Goal: Information Seeking & Learning: Learn about a topic

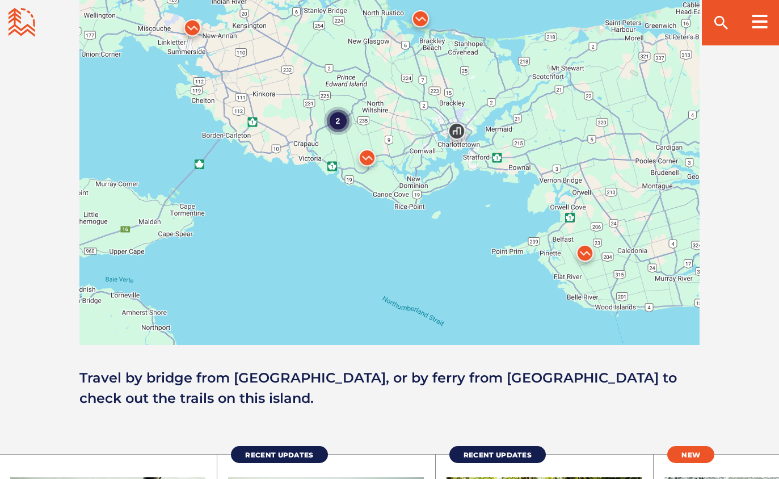
scroll to position [1036, 0]
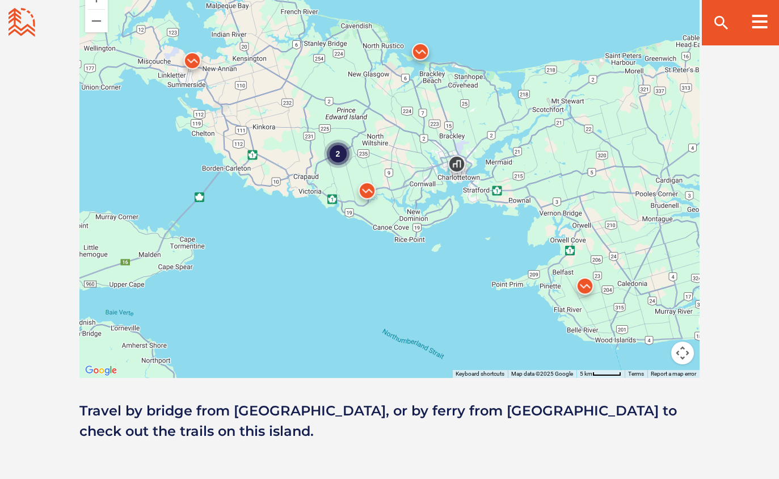
click at [587, 282] on img at bounding box center [585, 289] width 34 height 34
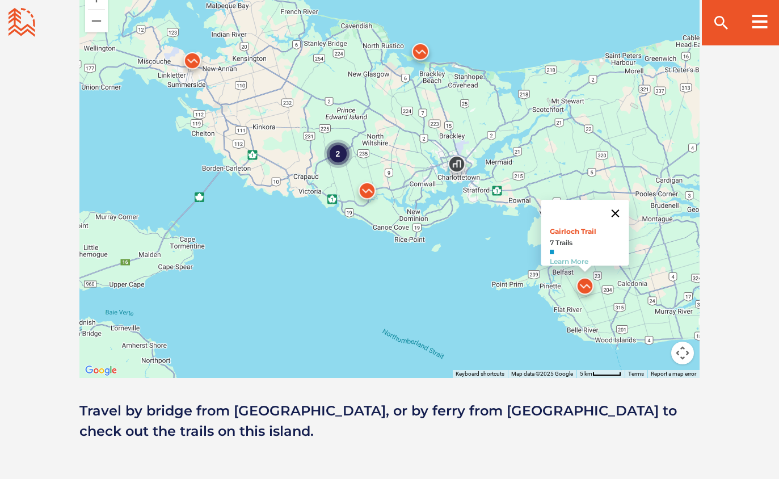
click at [619, 206] on button "Close" at bounding box center [614, 213] width 27 height 27
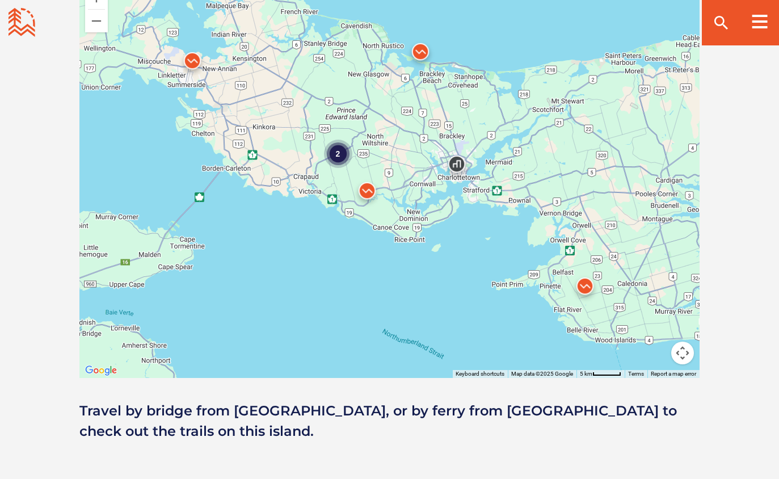
click at [365, 189] on img at bounding box center [367, 193] width 34 height 34
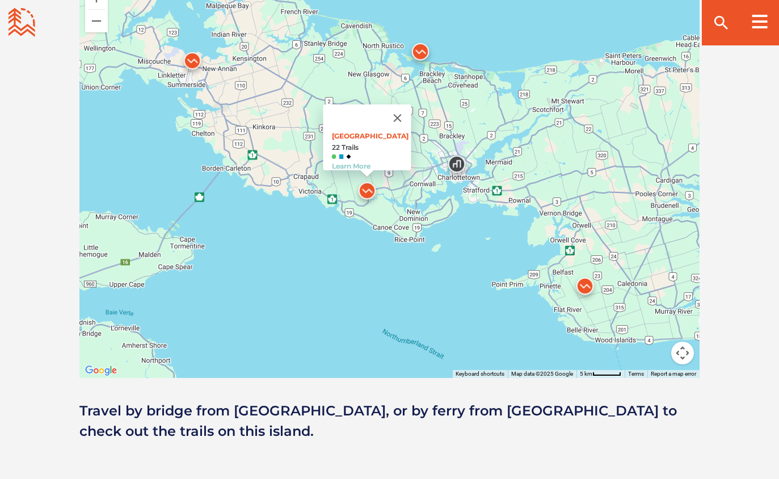
click at [365, 189] on img at bounding box center [367, 193] width 34 height 34
click at [348, 162] on link "Learn More" at bounding box center [350, 166] width 39 height 9
click at [410, 113] on button "Close" at bounding box center [396, 117] width 27 height 27
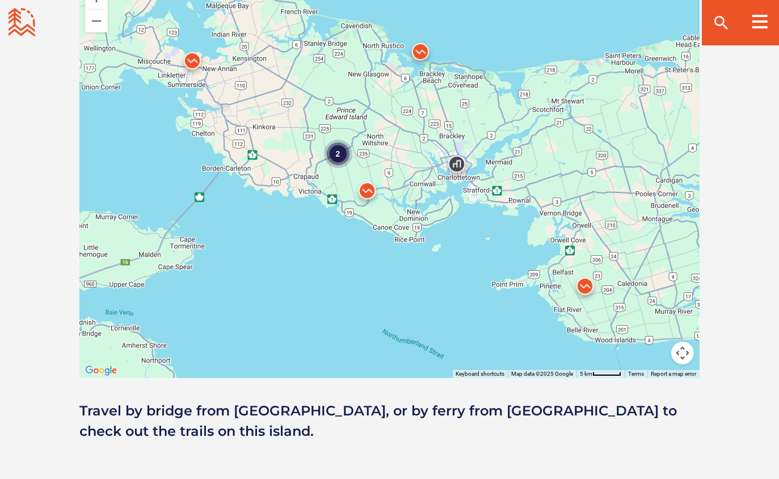
click at [333, 155] on div "2" at bounding box center [337, 154] width 28 height 28
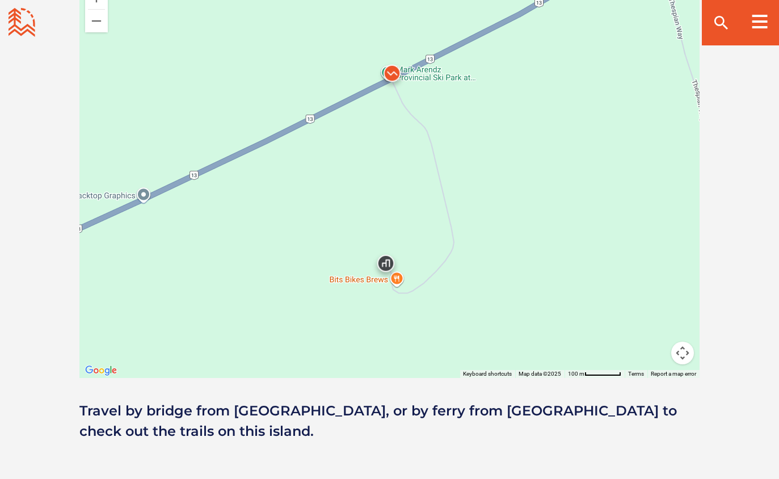
click at [395, 76] on img at bounding box center [392, 76] width 34 height 34
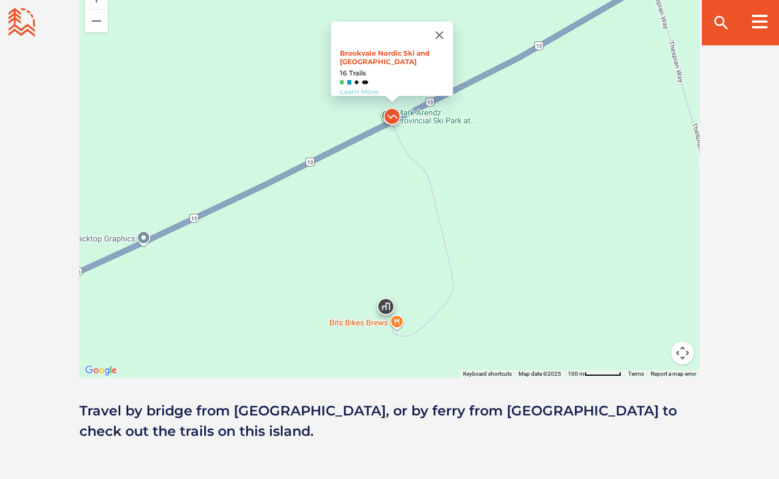
click at [364, 87] on link "Learn More" at bounding box center [358, 91] width 39 height 9
click at [446, 29] on button "Close" at bounding box center [438, 35] width 27 height 27
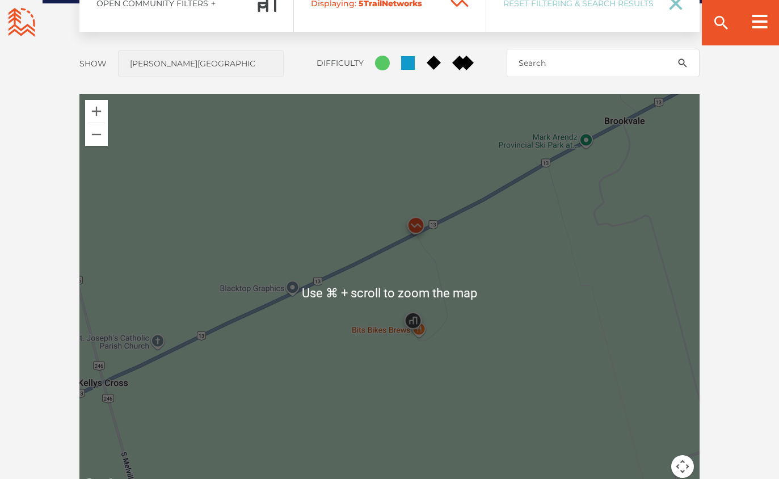
scroll to position [917, 0]
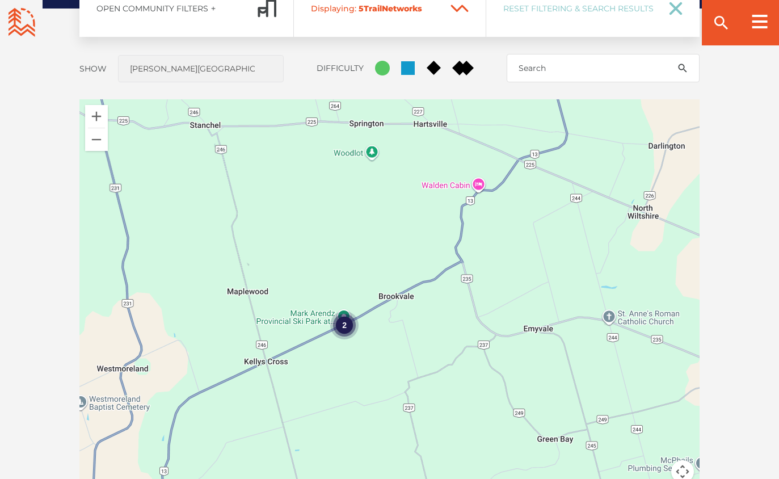
drag, startPoint x: 419, startPoint y: 184, endPoint x: 326, endPoint y: 340, distance: 181.3
click at [326, 340] on div "To navigate, press the arrow keys. 2" at bounding box center [389, 297] width 620 height 397
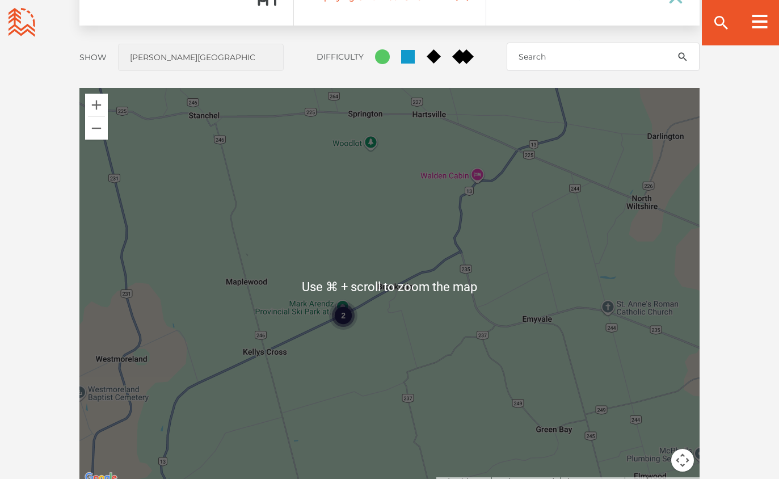
scroll to position [929, 0]
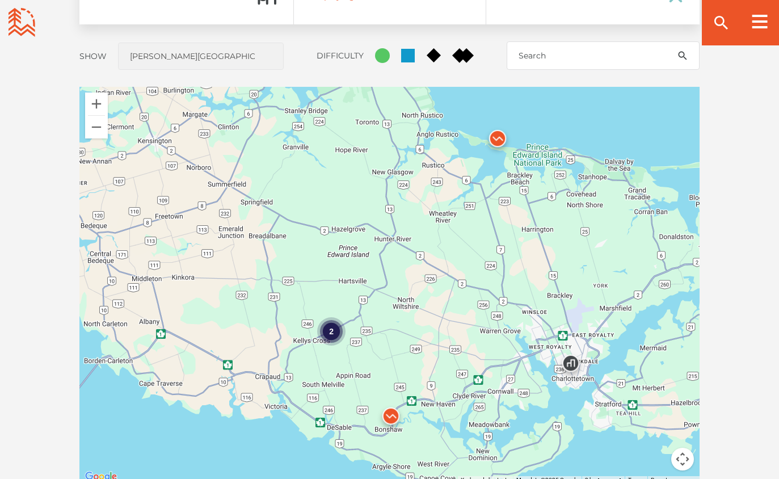
click at [499, 139] on img at bounding box center [497, 141] width 34 height 34
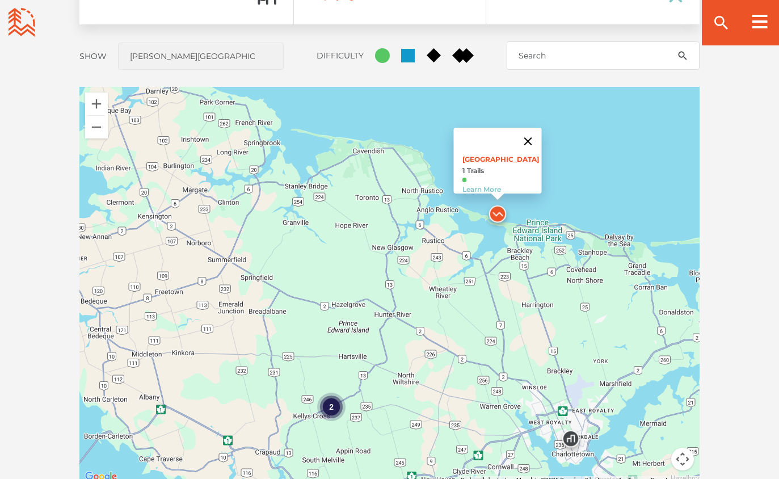
click at [534, 132] on button "Close" at bounding box center [527, 141] width 27 height 27
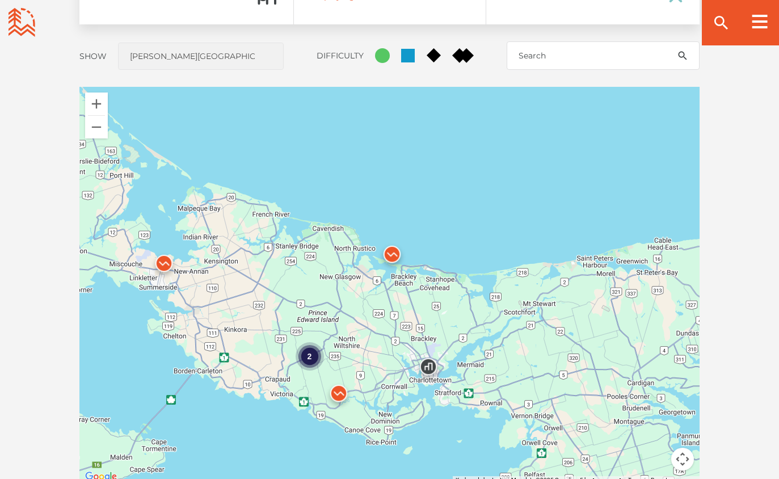
click at [163, 265] on img at bounding box center [164, 266] width 34 height 34
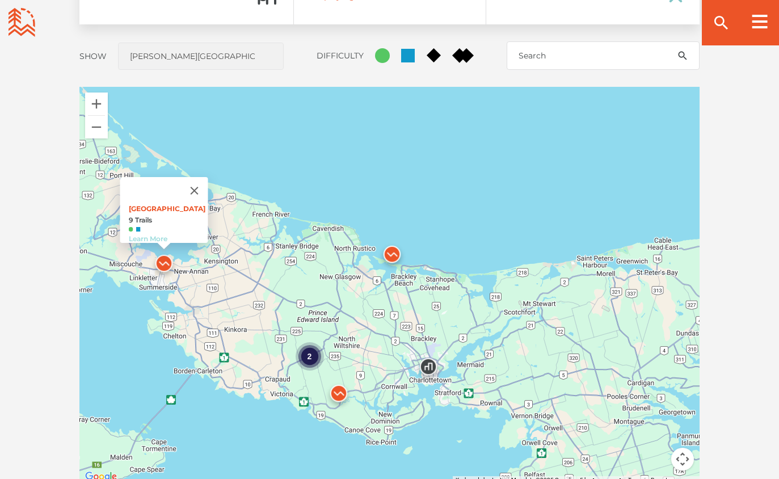
click at [154, 234] on link "Learn More" at bounding box center [147, 238] width 39 height 9
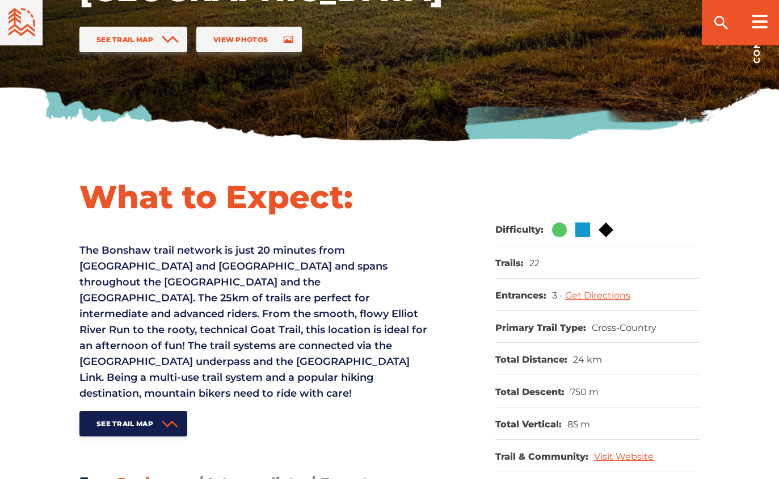
scroll to position [324, 0]
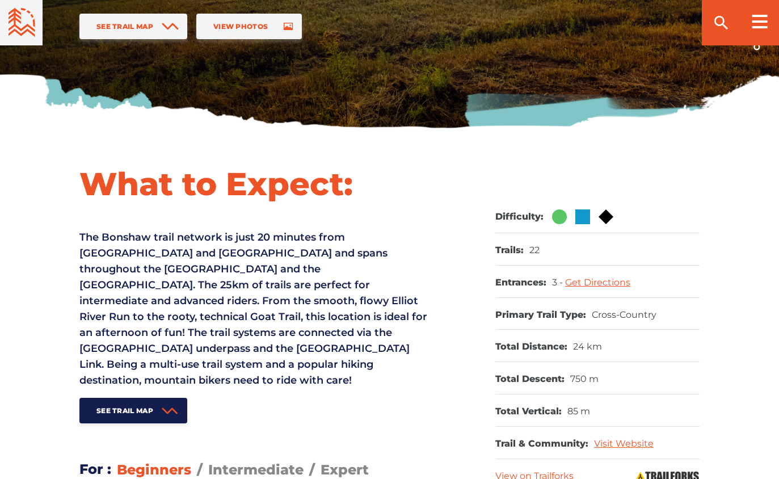
click at [286, 244] on p "The Bonshaw trail network is just 20 minutes from Charlottetown and Borden and …" at bounding box center [255, 308] width 353 height 159
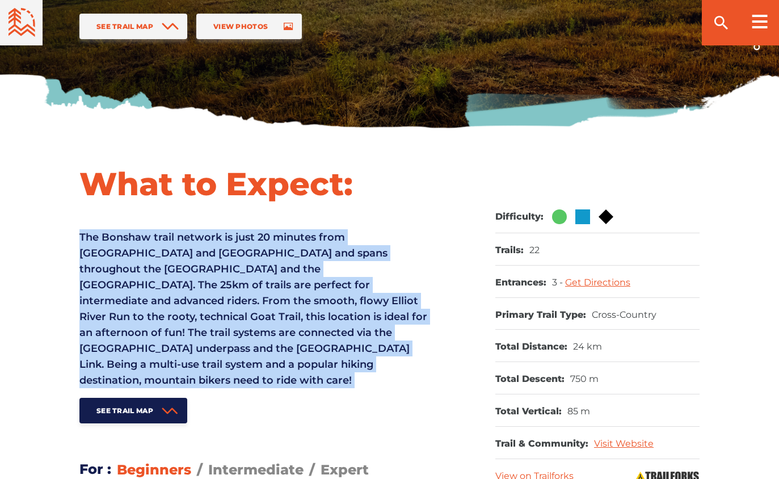
click at [284, 283] on span "The Bonshaw trail network is just 20 minutes from Charlottetown and Borden and …" at bounding box center [253, 308] width 348 height 155
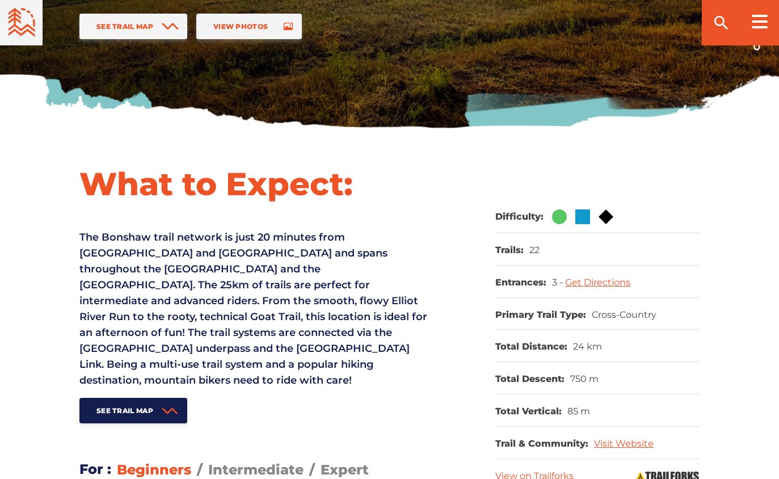
click at [284, 283] on span "The Bonshaw trail network is just 20 minutes from Charlottetown and Borden and …" at bounding box center [253, 308] width 348 height 155
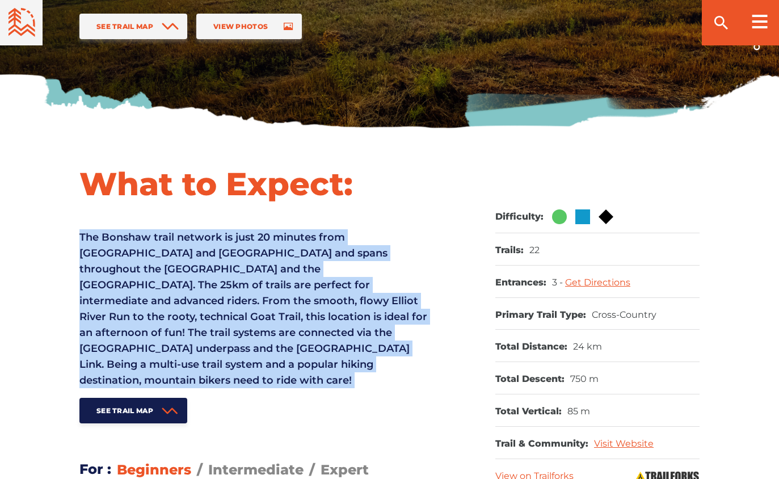
click at [284, 283] on span "The Bonshaw trail network is just 20 minutes from Charlottetown and Borden and …" at bounding box center [253, 308] width 348 height 155
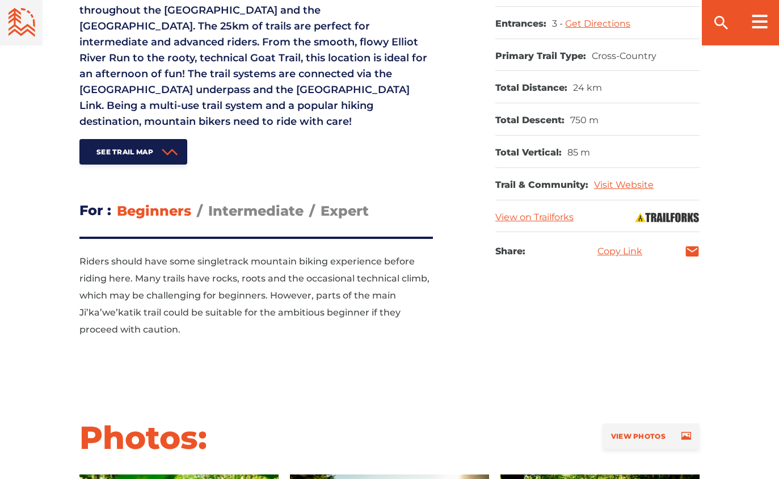
scroll to position [593, 0]
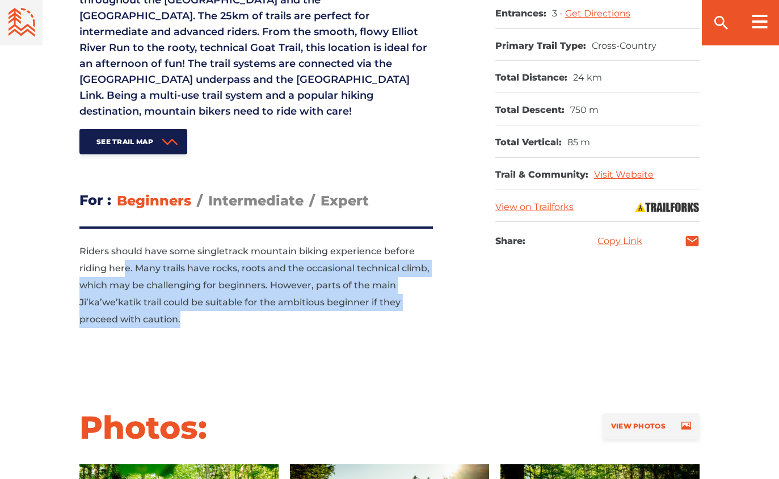
drag, startPoint x: 222, startPoint y: 306, endPoint x: 125, endPoint y: 242, distance: 116.2
click at [125, 243] on p "Riders should have some singletrack mountain biking experience before riding he…" at bounding box center [255, 285] width 353 height 85
click at [109, 243] on p "Riders should have some singletrack mountain biking experience before riding he…" at bounding box center [255, 285] width 353 height 85
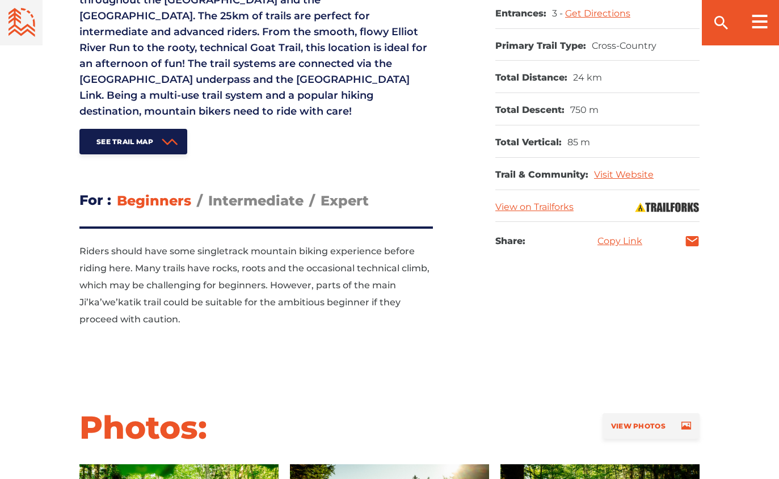
click at [109, 243] on p "Riders should have some singletrack mountain biking experience before riding he…" at bounding box center [255, 285] width 353 height 85
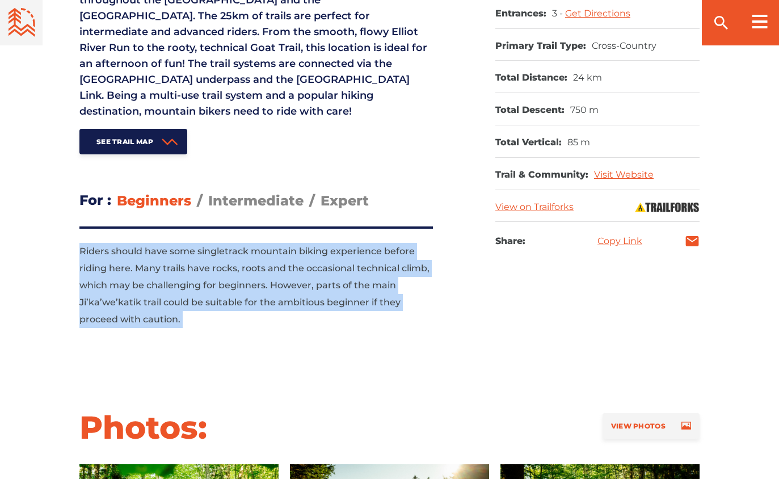
click at [109, 243] on p "Riders should have some singletrack mountain biking experience before riding he…" at bounding box center [255, 285] width 353 height 85
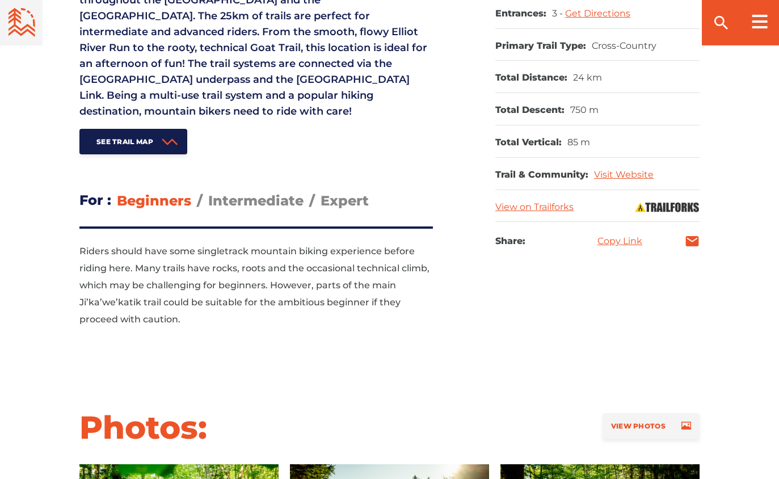
click at [109, 243] on p "Riders should have some singletrack mountain biking experience before riding he…" at bounding box center [255, 285] width 353 height 85
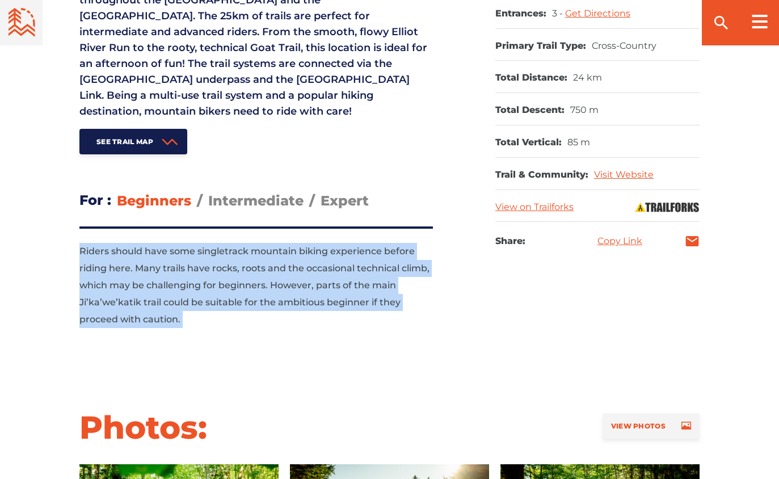
click at [132, 266] on span "Riders should have some singletrack mountain biking experience before riding he…" at bounding box center [254, 285] width 350 height 79
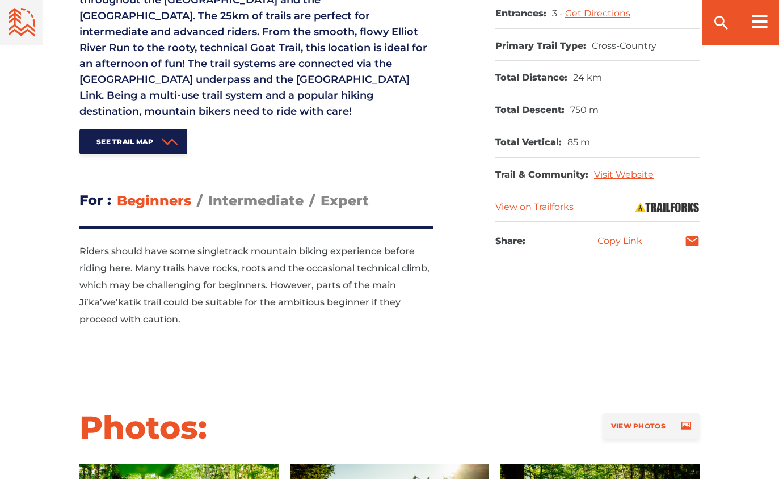
click at [132, 266] on span "Riders should have some singletrack mountain biking experience before riding he…" at bounding box center [254, 285] width 350 height 79
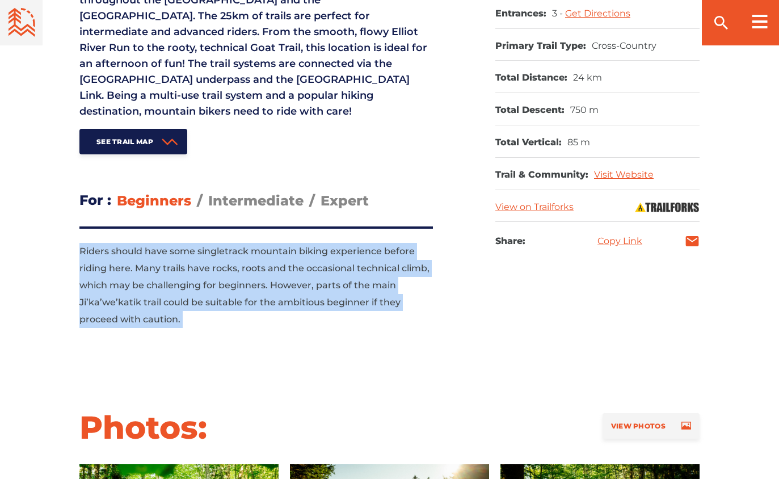
click at [147, 283] on span "Riders should have some singletrack mountain biking experience before riding he…" at bounding box center [254, 285] width 350 height 79
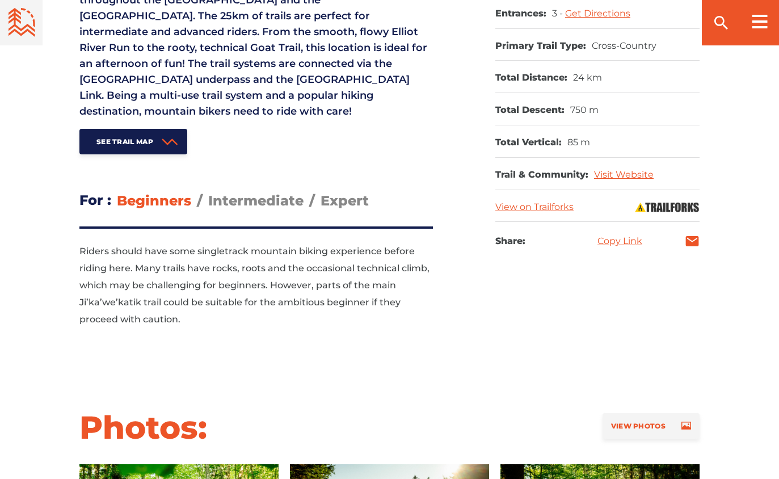
click at [147, 283] on span "Riders should have some singletrack mountain biking experience before riding he…" at bounding box center [254, 285] width 350 height 79
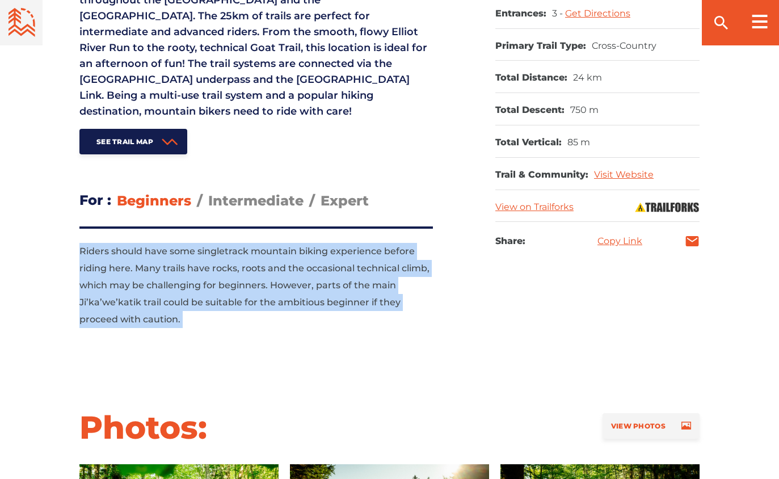
click at [147, 283] on span "Riders should have some singletrack mountain biking experience before riding he…" at bounding box center [254, 285] width 350 height 79
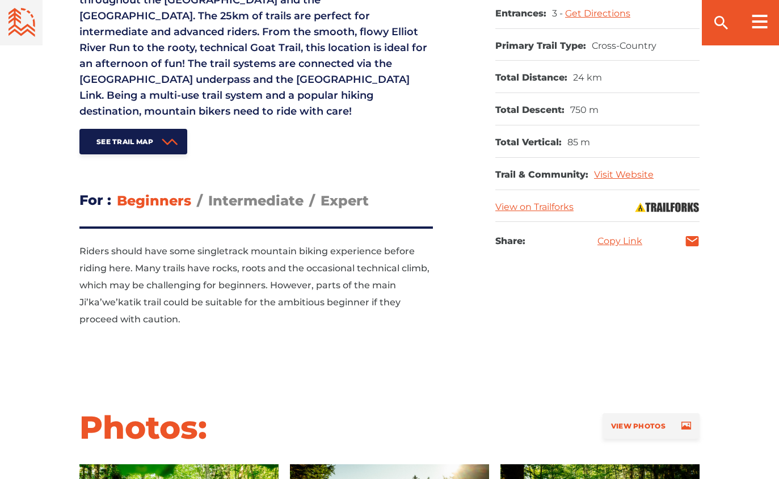
click at [147, 283] on span "Riders should have some singletrack mountain biking experience before riding he…" at bounding box center [254, 285] width 350 height 79
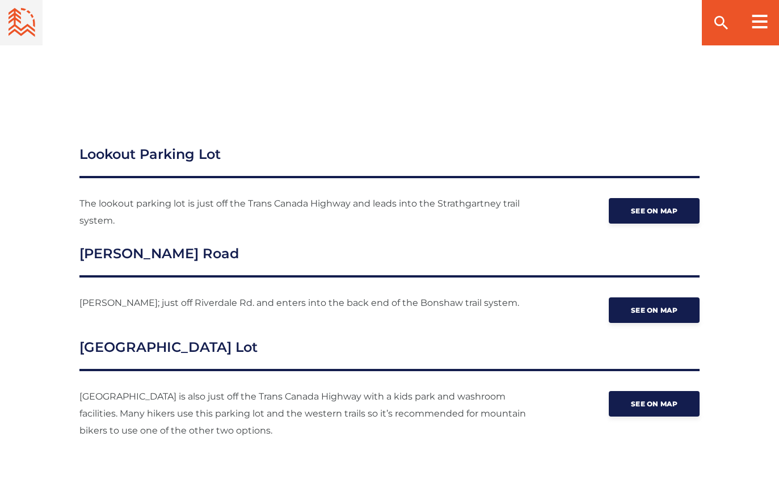
scroll to position [1546, 0]
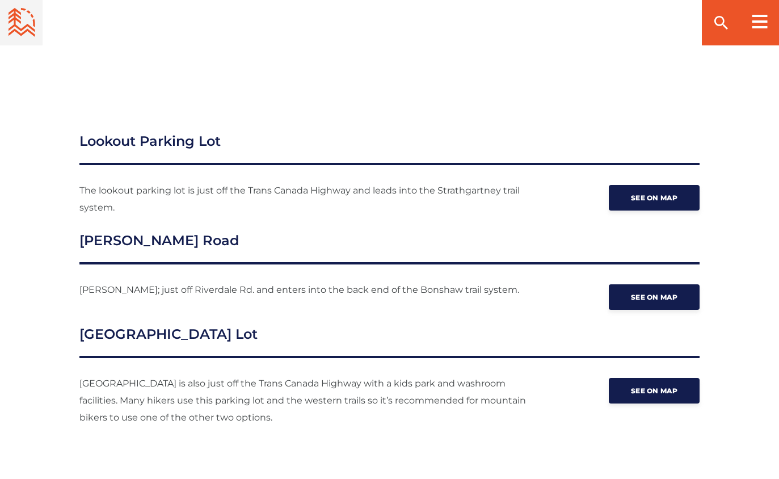
click at [166, 324] on h3 "Bonshaw Provincial Park Parking Lot" at bounding box center [389, 341] width 620 height 34
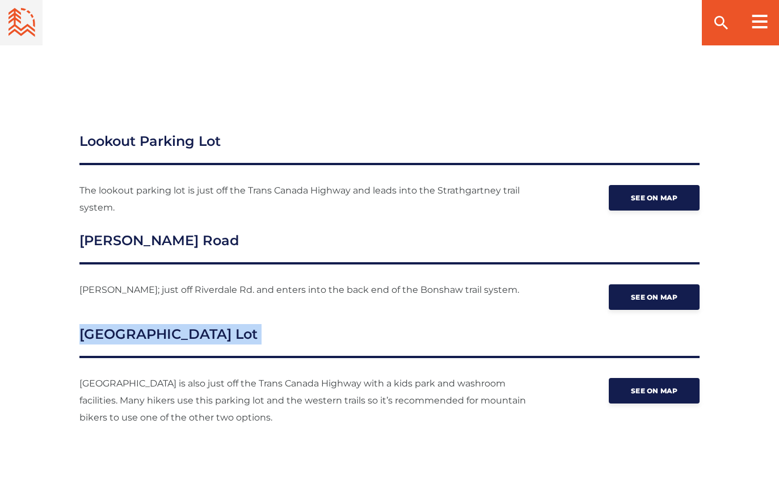
click at [117, 324] on h3 "Bonshaw Provincial Park Parking Lot" at bounding box center [389, 341] width 620 height 34
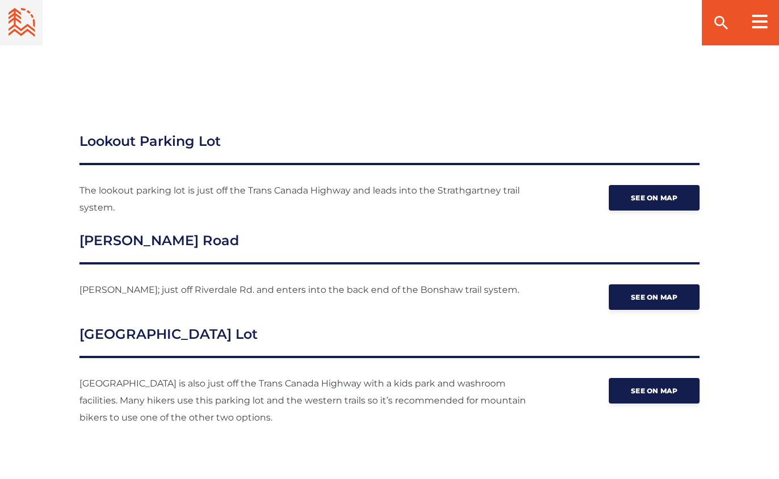
click at [117, 324] on h3 "Bonshaw Provincial Park Parking Lot" at bounding box center [389, 341] width 620 height 34
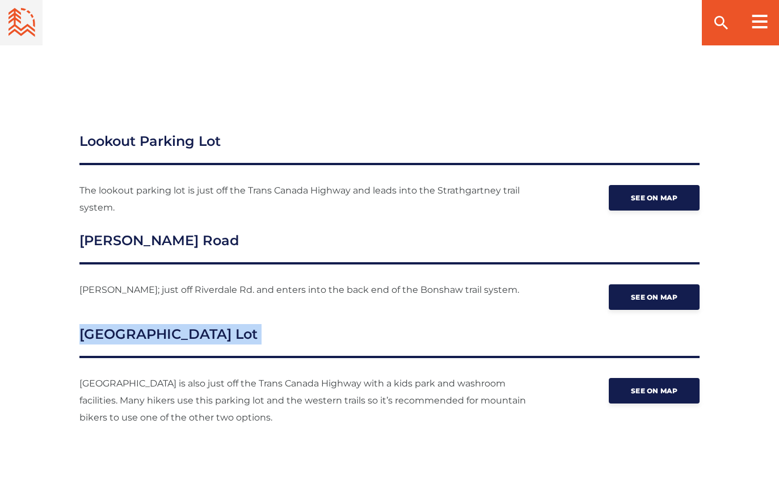
click at [117, 324] on h3 "Bonshaw Provincial Park Parking Lot" at bounding box center [389, 341] width 620 height 34
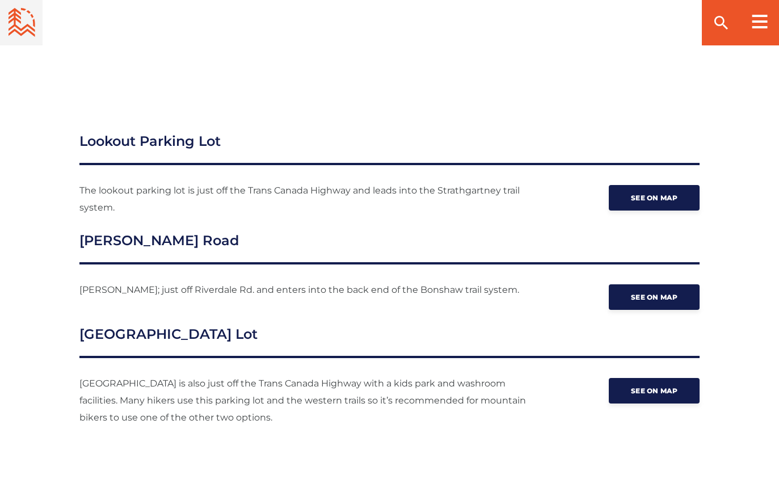
click at [117, 324] on h3 "Bonshaw Provincial Park Parking Lot" at bounding box center [389, 341] width 620 height 34
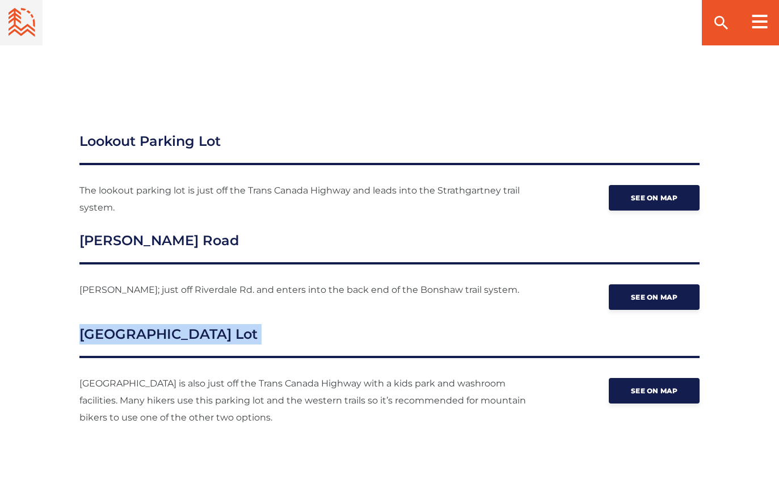
click at [117, 324] on h3 "Bonshaw Provincial Park Parking Lot" at bounding box center [389, 341] width 620 height 34
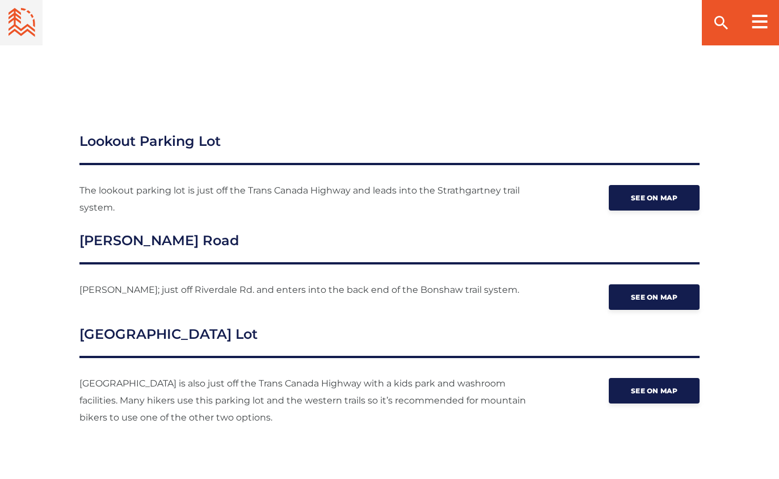
click at [117, 324] on h3 "Bonshaw Provincial Park Parking Lot" at bounding box center [389, 341] width 620 height 34
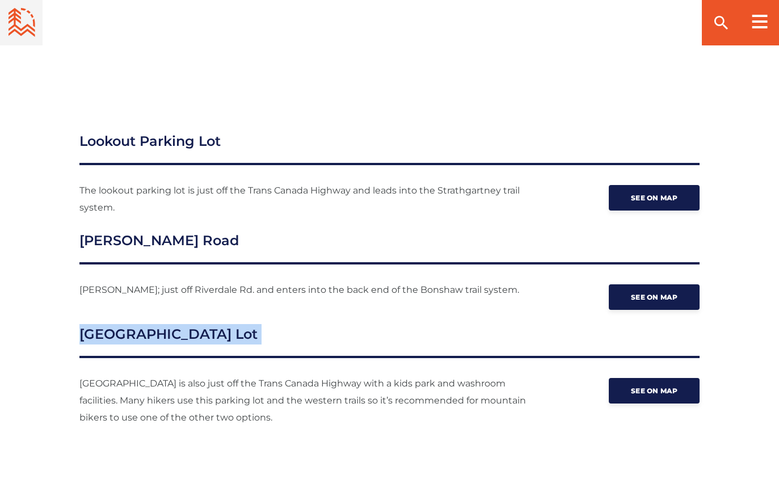
click at [117, 324] on h3 "Bonshaw Provincial Park Parking Lot" at bounding box center [389, 341] width 620 height 34
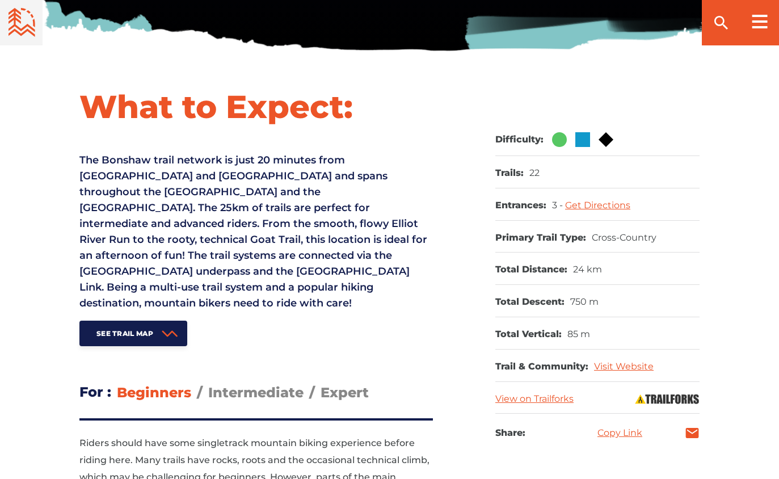
scroll to position [397, 0]
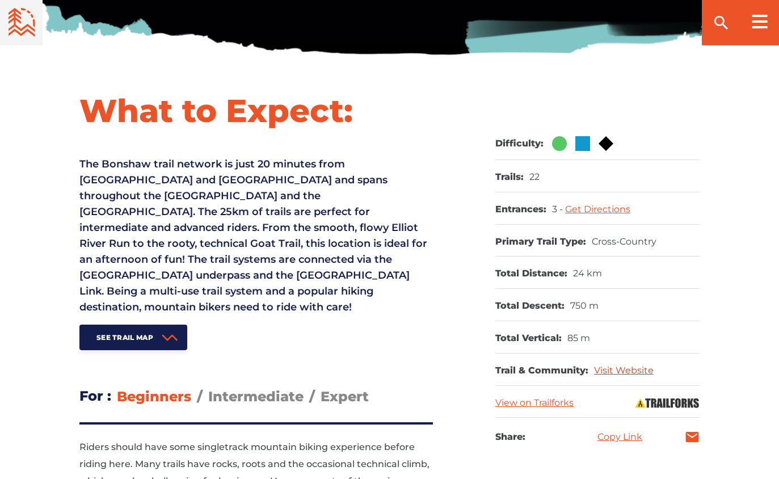
click at [633, 367] on link "Visit Website" at bounding box center [624, 370] width 60 height 11
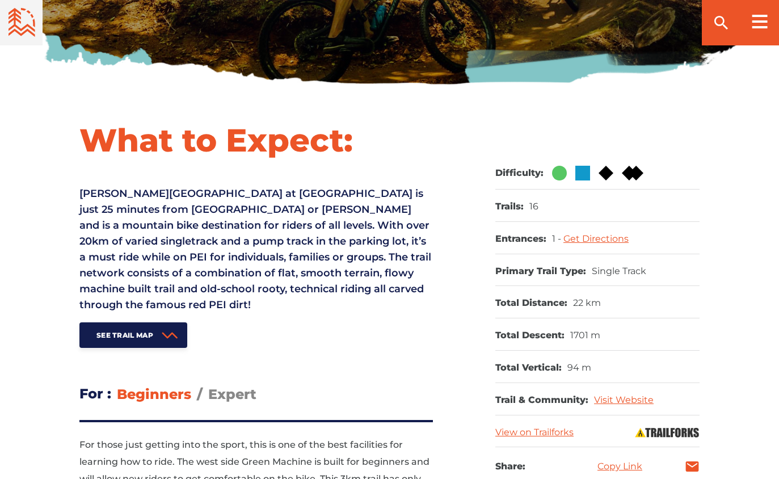
scroll to position [377, 0]
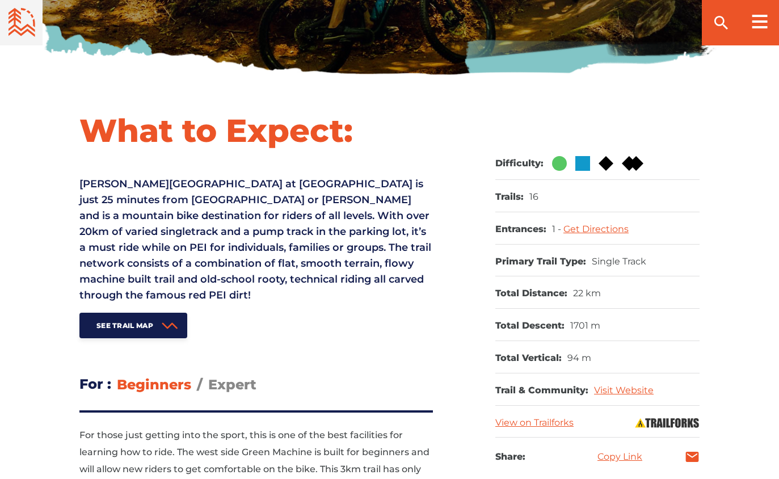
click at [276, 186] on span "[PERSON_NAME][GEOGRAPHIC_DATA] at [GEOGRAPHIC_DATA] is just 25 minutes from [GE…" at bounding box center [255, 240] width 352 height 124
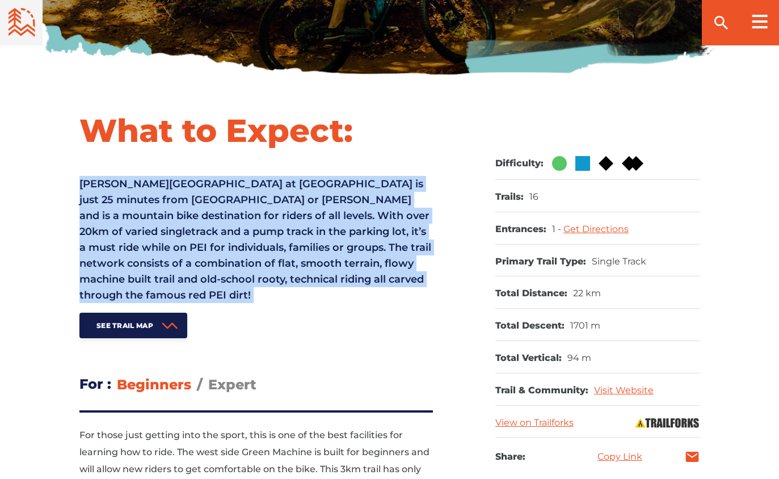
click at [250, 215] on span "[PERSON_NAME][GEOGRAPHIC_DATA] at [GEOGRAPHIC_DATA] is just 25 minutes from [GE…" at bounding box center [255, 240] width 352 height 124
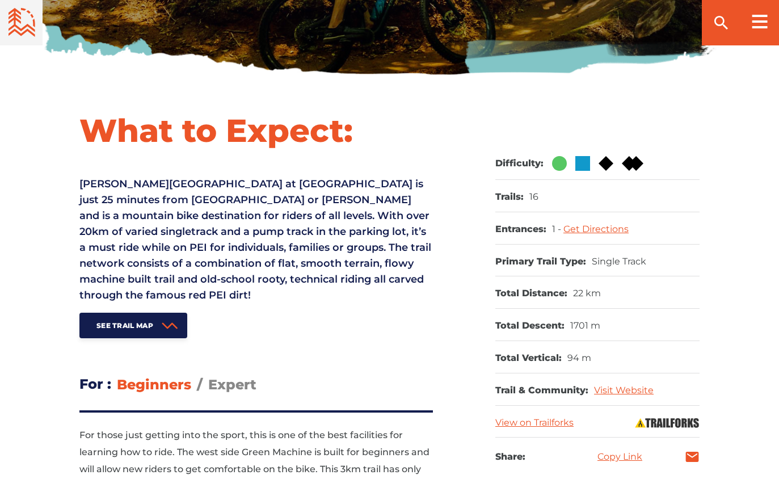
click at [250, 215] on span "[PERSON_NAME][GEOGRAPHIC_DATA] at [GEOGRAPHIC_DATA] is just 25 minutes from [GE…" at bounding box center [255, 240] width 352 height 124
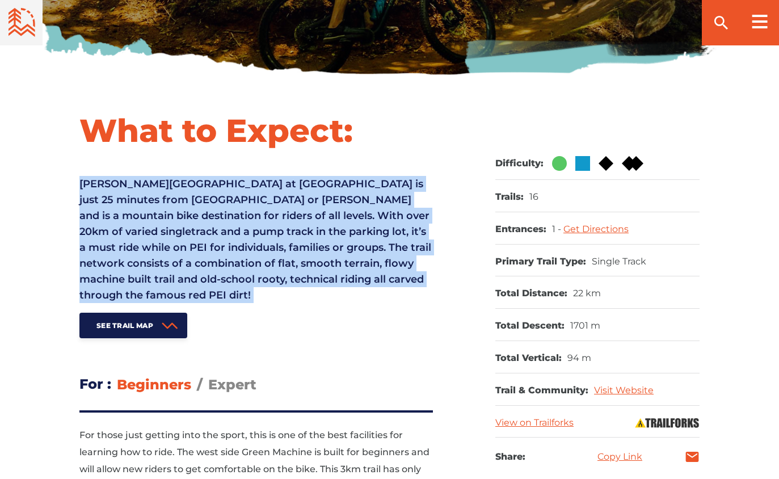
click at [197, 229] on span "[PERSON_NAME][GEOGRAPHIC_DATA] at [GEOGRAPHIC_DATA] is just 25 minutes from [GE…" at bounding box center [255, 240] width 352 height 124
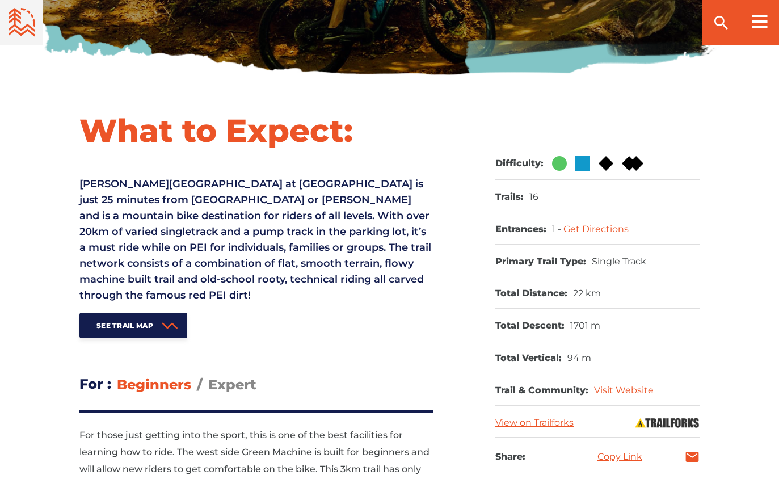
click at [197, 229] on span "[PERSON_NAME][GEOGRAPHIC_DATA] at [GEOGRAPHIC_DATA] is just 25 minutes from [GE…" at bounding box center [255, 240] width 352 height 124
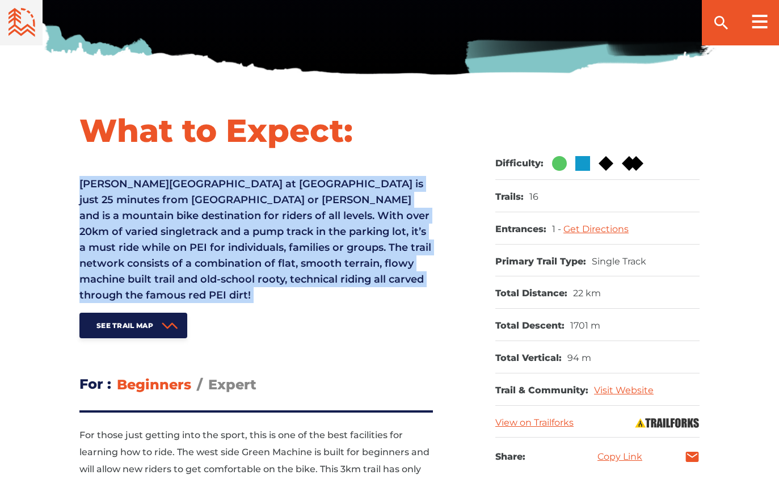
click at [197, 229] on span "[PERSON_NAME][GEOGRAPHIC_DATA] at [GEOGRAPHIC_DATA] is just 25 minutes from [GE…" at bounding box center [255, 240] width 352 height 124
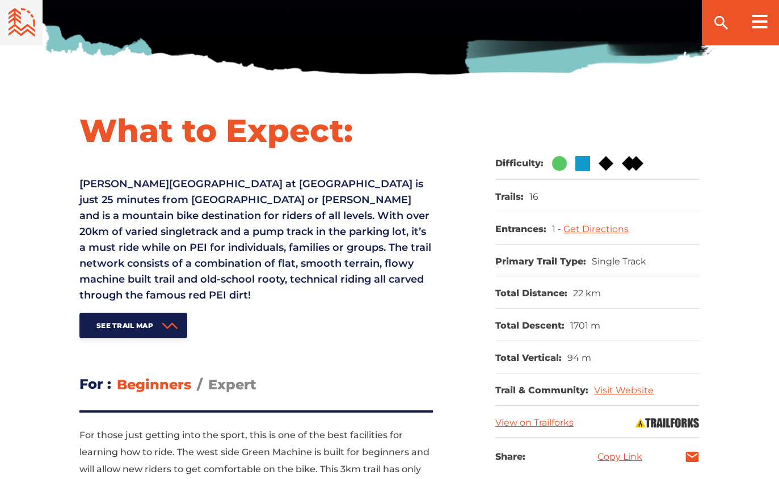
click at [197, 229] on span "[PERSON_NAME][GEOGRAPHIC_DATA] at [GEOGRAPHIC_DATA] is just 25 minutes from [GE…" at bounding box center [255, 240] width 352 height 124
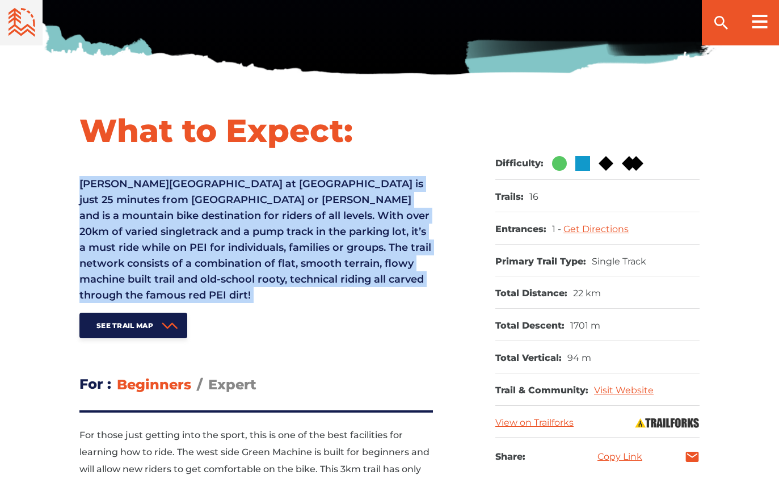
click at [155, 233] on span "[PERSON_NAME][GEOGRAPHIC_DATA] at [GEOGRAPHIC_DATA] is just 25 minutes from [GE…" at bounding box center [255, 240] width 352 height 124
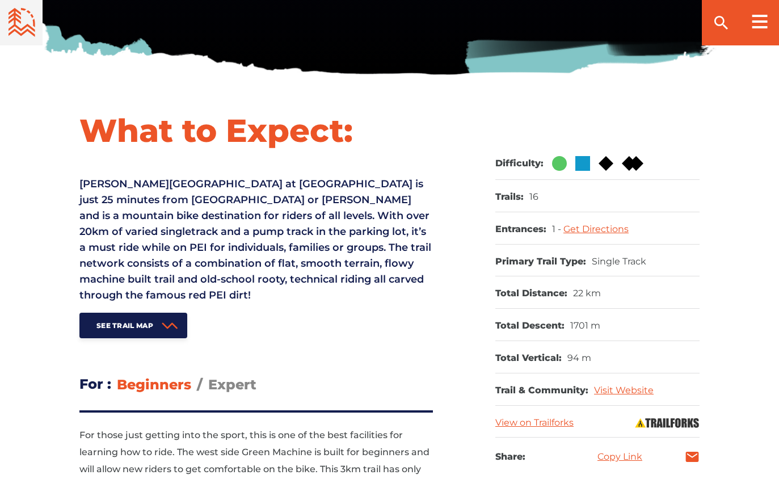
click at [155, 233] on span "[PERSON_NAME][GEOGRAPHIC_DATA] at [GEOGRAPHIC_DATA] is just 25 minutes from [GE…" at bounding box center [255, 240] width 352 height 124
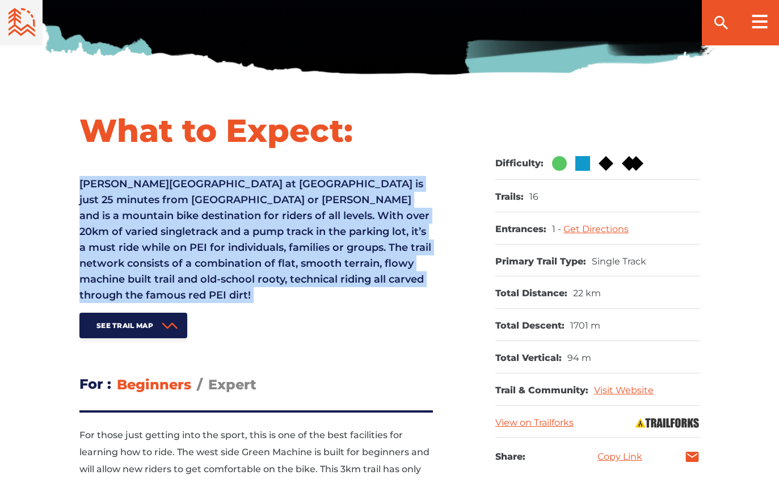
click at [155, 233] on span "[PERSON_NAME][GEOGRAPHIC_DATA] at [GEOGRAPHIC_DATA] is just 25 minutes from [GE…" at bounding box center [255, 240] width 352 height 124
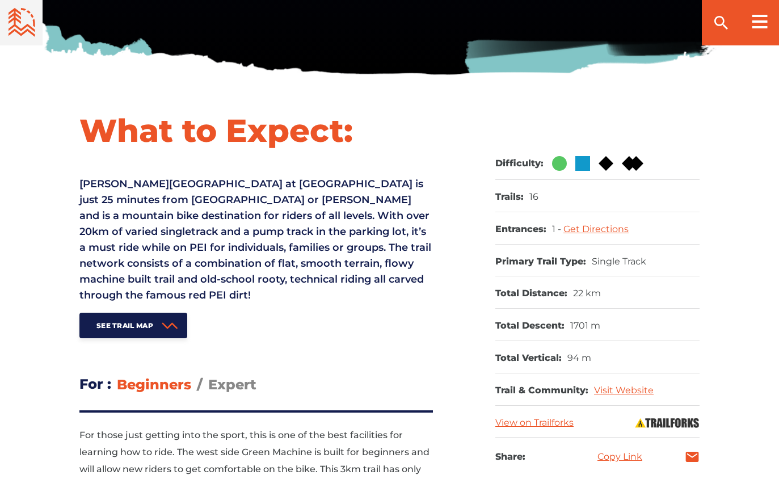
click at [155, 233] on span "[PERSON_NAME][GEOGRAPHIC_DATA] at [GEOGRAPHIC_DATA] is just 25 minutes from [GE…" at bounding box center [255, 240] width 352 height 124
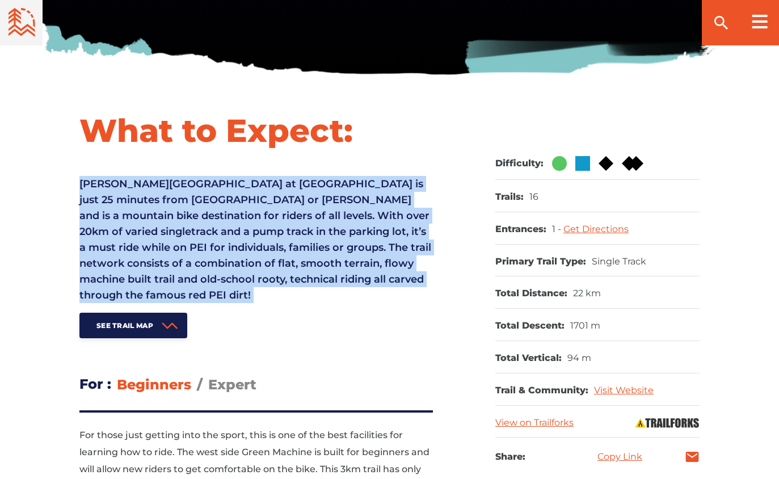
click at [155, 233] on span "[PERSON_NAME][GEOGRAPHIC_DATA] at [GEOGRAPHIC_DATA] is just 25 minutes from [GE…" at bounding box center [255, 240] width 352 height 124
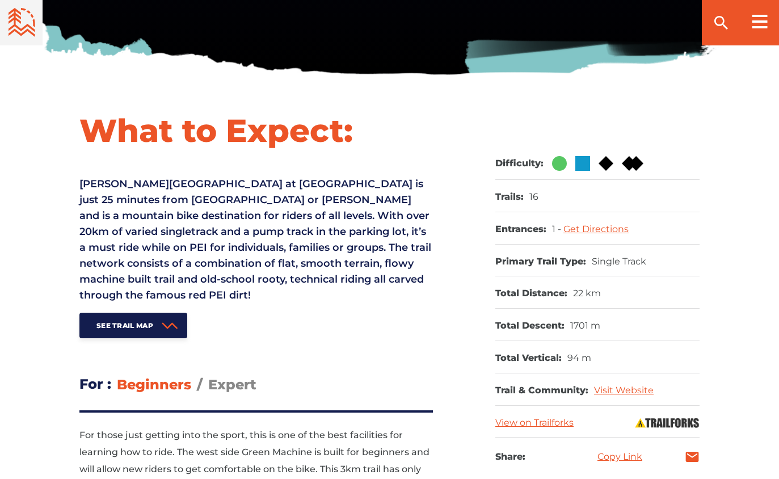
click at [155, 233] on span "[PERSON_NAME][GEOGRAPHIC_DATA] at [GEOGRAPHIC_DATA] is just 25 minutes from [GE…" at bounding box center [255, 240] width 352 height 124
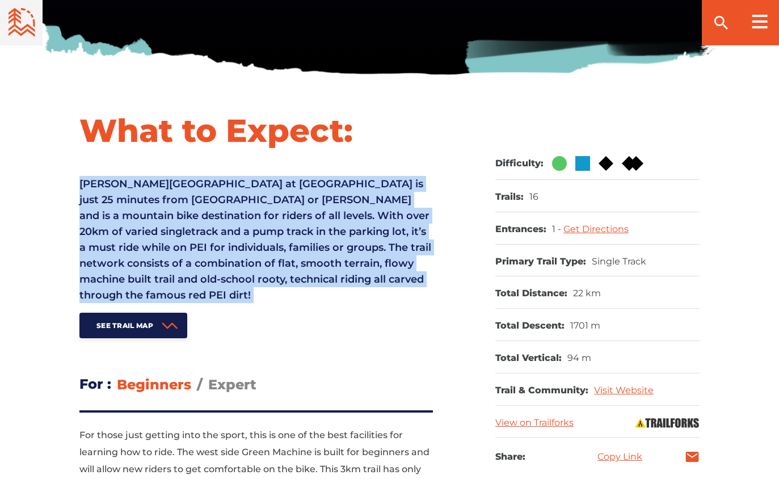
click at [155, 233] on span "[PERSON_NAME][GEOGRAPHIC_DATA] at [GEOGRAPHIC_DATA] is just 25 minutes from [GE…" at bounding box center [255, 240] width 352 height 124
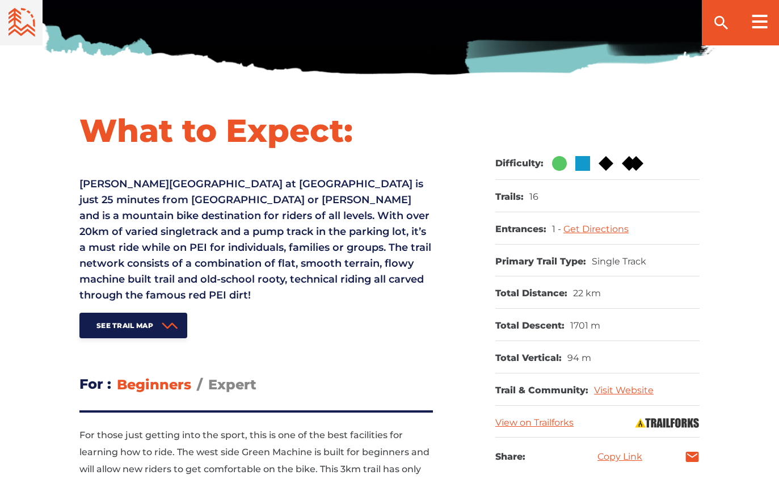
click at [155, 233] on span "[PERSON_NAME][GEOGRAPHIC_DATA] at [GEOGRAPHIC_DATA] is just 25 minutes from [GE…" at bounding box center [255, 240] width 352 height 124
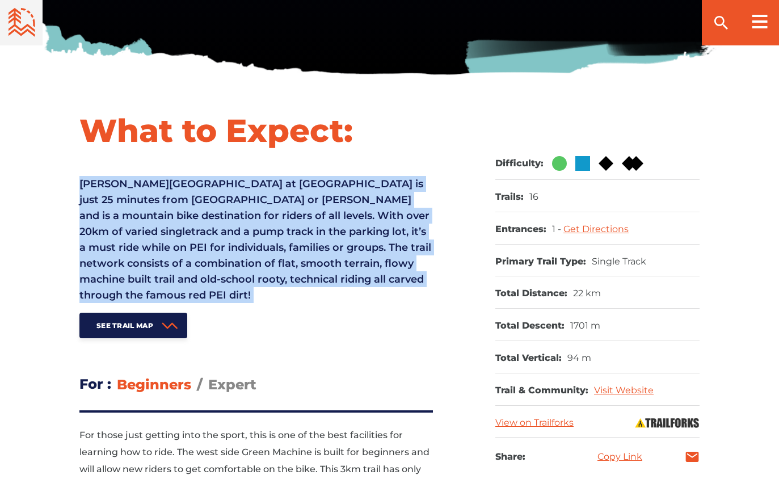
click at [155, 233] on span "[PERSON_NAME][GEOGRAPHIC_DATA] at [GEOGRAPHIC_DATA] is just 25 minutes from [GE…" at bounding box center [255, 240] width 352 height 124
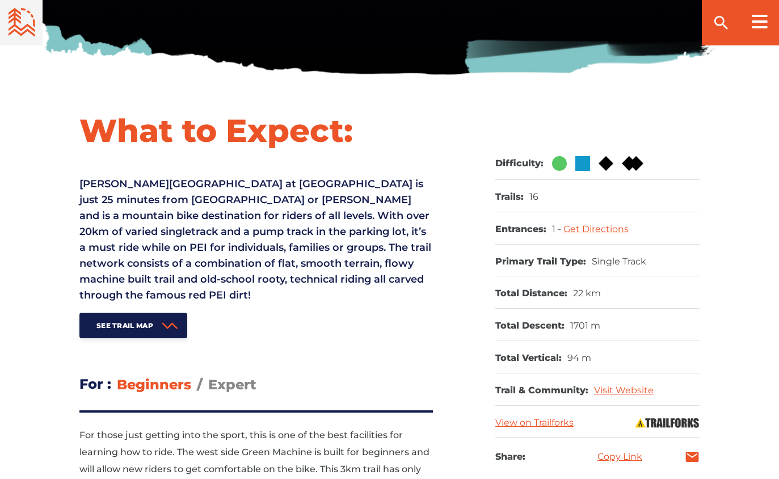
click at [155, 233] on span "[PERSON_NAME][GEOGRAPHIC_DATA] at [GEOGRAPHIC_DATA] is just 25 minutes from [GE…" at bounding box center [255, 240] width 352 height 124
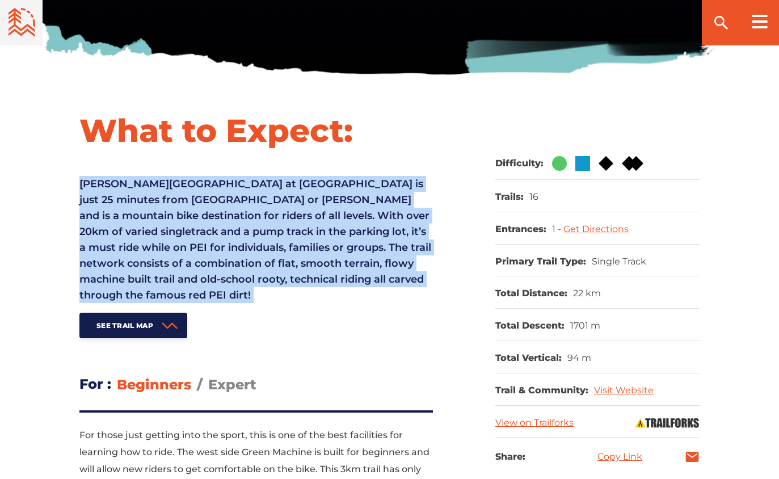
click at [155, 233] on span "[PERSON_NAME][GEOGRAPHIC_DATA] at [GEOGRAPHIC_DATA] is just 25 minutes from [GE…" at bounding box center [255, 240] width 352 height 124
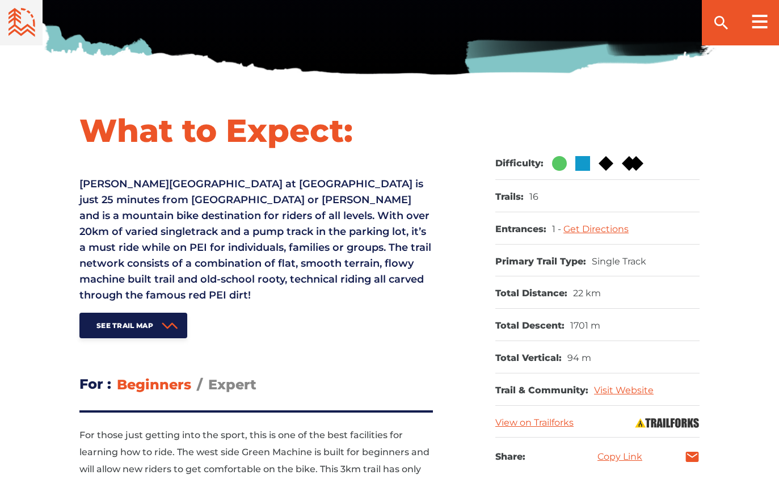
click at [155, 233] on span "[PERSON_NAME][GEOGRAPHIC_DATA] at [GEOGRAPHIC_DATA] is just 25 minutes from [GE…" at bounding box center [255, 240] width 352 height 124
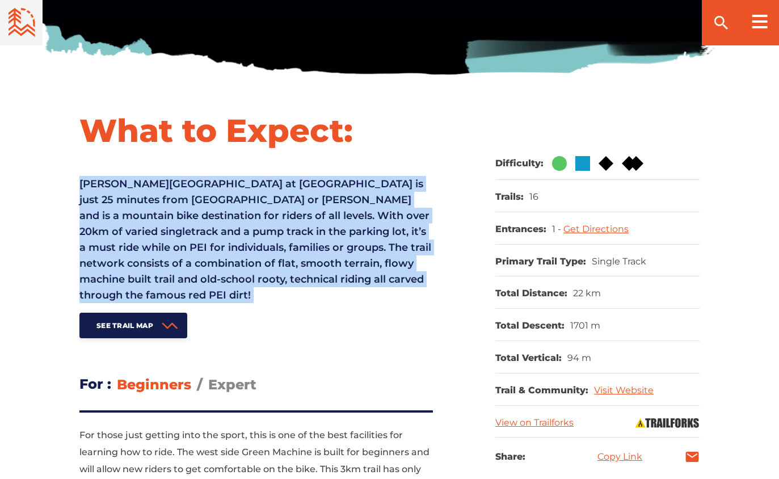
click at [155, 233] on span "[PERSON_NAME][GEOGRAPHIC_DATA] at [GEOGRAPHIC_DATA] is just 25 minutes from [GE…" at bounding box center [255, 240] width 352 height 124
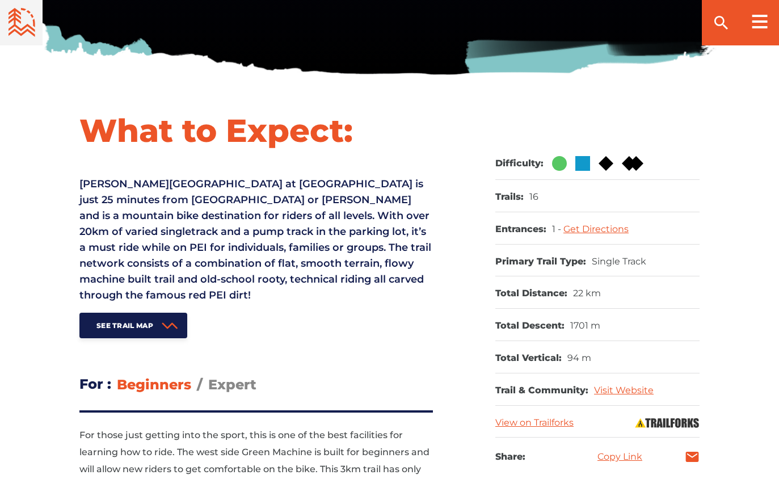
click at [155, 233] on span "[PERSON_NAME][GEOGRAPHIC_DATA] at [GEOGRAPHIC_DATA] is just 25 minutes from [GE…" at bounding box center [255, 240] width 352 height 124
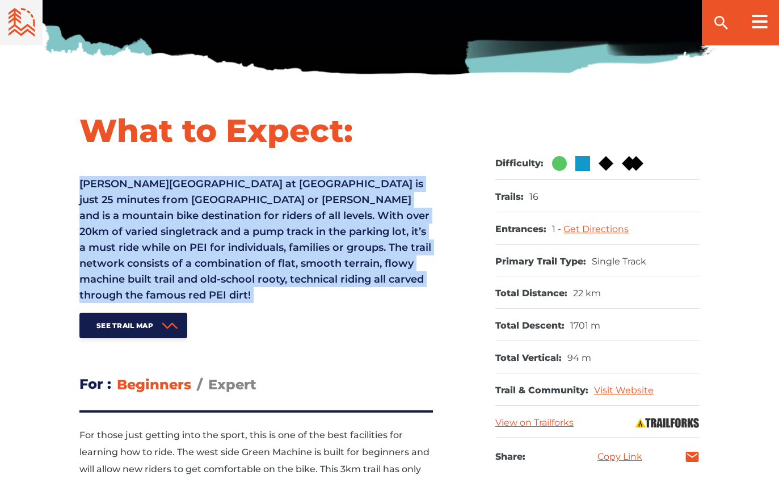
click at [155, 233] on span "[PERSON_NAME][GEOGRAPHIC_DATA] at [GEOGRAPHIC_DATA] is just 25 minutes from [GE…" at bounding box center [255, 240] width 352 height 124
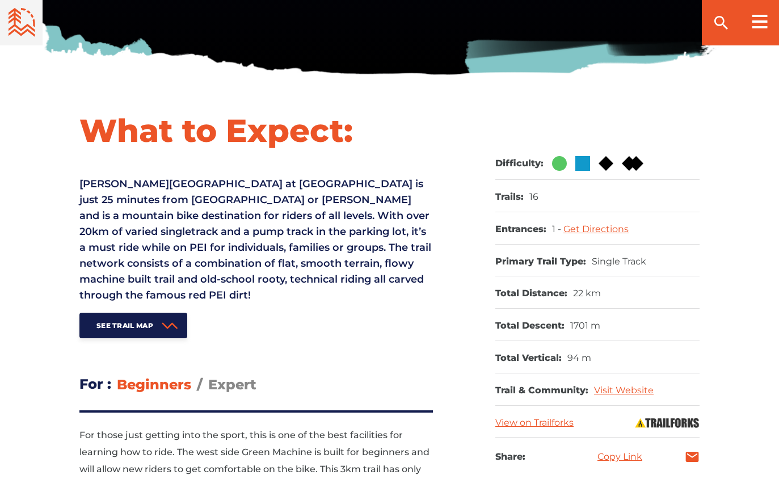
click at [155, 233] on span "[PERSON_NAME][GEOGRAPHIC_DATA] at [GEOGRAPHIC_DATA] is just 25 minutes from [GE…" at bounding box center [255, 240] width 352 height 124
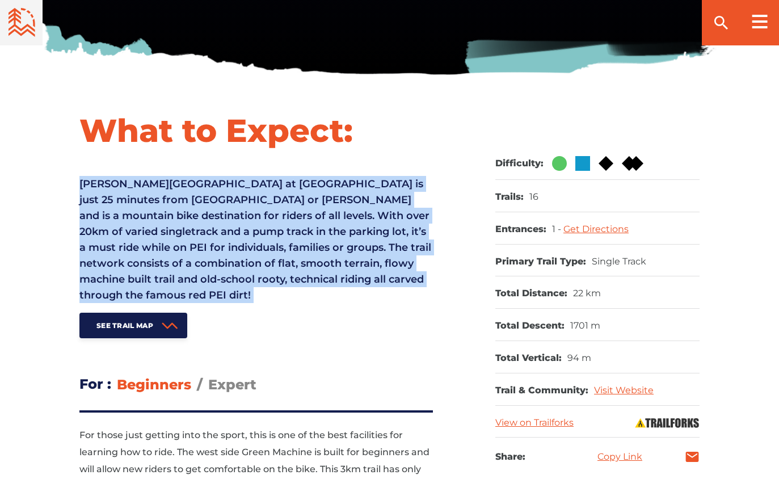
click at [155, 233] on span "[PERSON_NAME][GEOGRAPHIC_DATA] at [GEOGRAPHIC_DATA] is just 25 minutes from [GE…" at bounding box center [255, 240] width 352 height 124
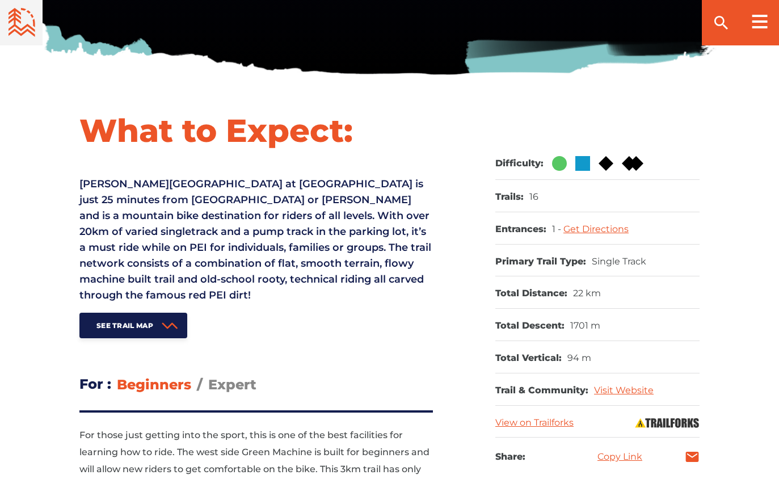
click at [155, 233] on span "[PERSON_NAME][GEOGRAPHIC_DATA] at [GEOGRAPHIC_DATA] is just 25 minutes from [GE…" at bounding box center [255, 240] width 352 height 124
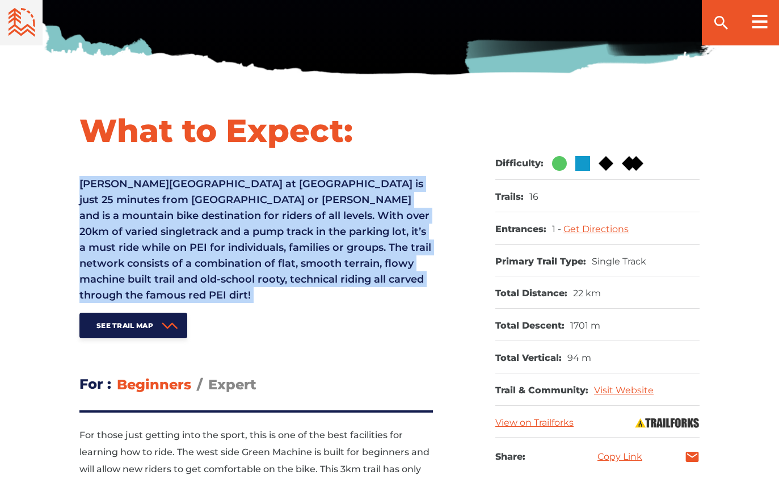
click at [155, 233] on span "[PERSON_NAME][GEOGRAPHIC_DATA] at [GEOGRAPHIC_DATA] is just 25 minutes from [GE…" at bounding box center [255, 240] width 352 height 124
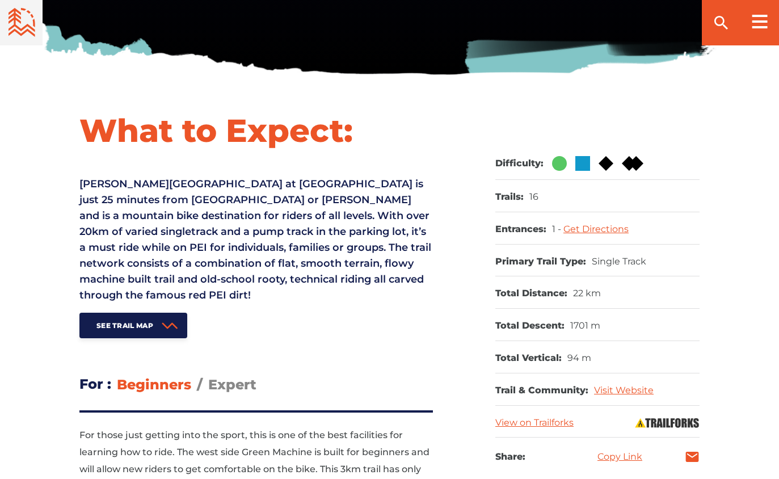
click at [155, 233] on span "[PERSON_NAME][GEOGRAPHIC_DATA] at [GEOGRAPHIC_DATA] is just 25 minutes from [GE…" at bounding box center [255, 240] width 352 height 124
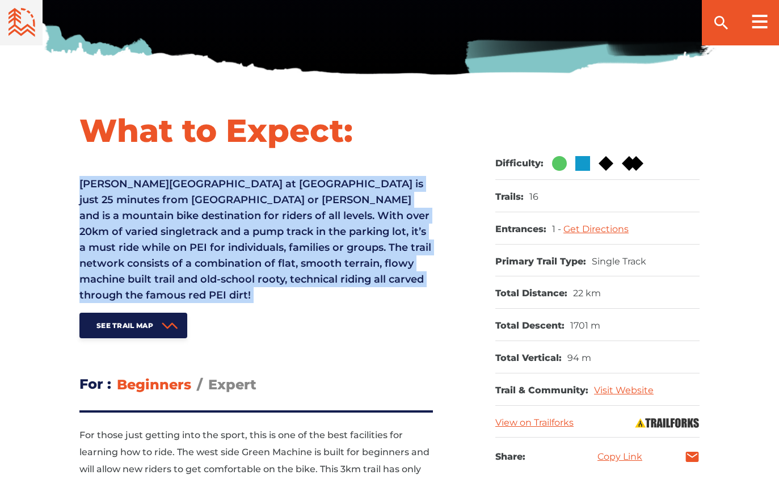
click at [155, 233] on span "[PERSON_NAME][GEOGRAPHIC_DATA] at [GEOGRAPHIC_DATA] is just 25 minutes from [GE…" at bounding box center [255, 240] width 352 height 124
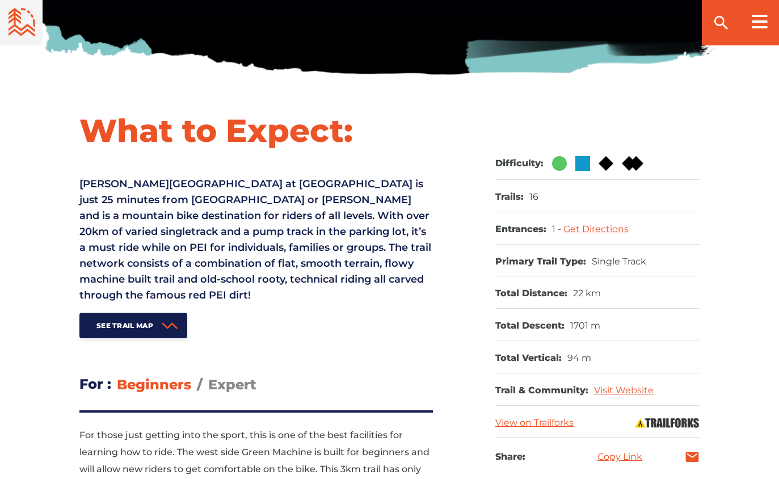
click at [155, 233] on span "[PERSON_NAME][GEOGRAPHIC_DATA] at [GEOGRAPHIC_DATA] is just 25 minutes from [GE…" at bounding box center [255, 240] width 352 height 124
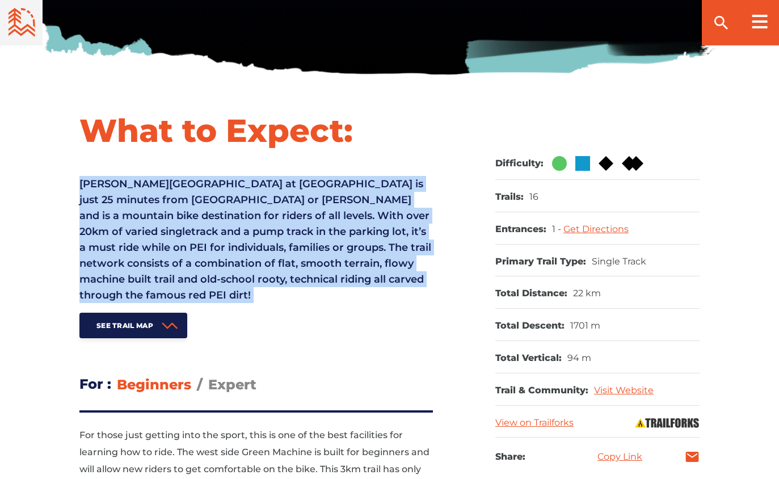
click at [155, 233] on span "[PERSON_NAME][GEOGRAPHIC_DATA] at [GEOGRAPHIC_DATA] is just 25 minutes from [GE…" at bounding box center [255, 240] width 352 height 124
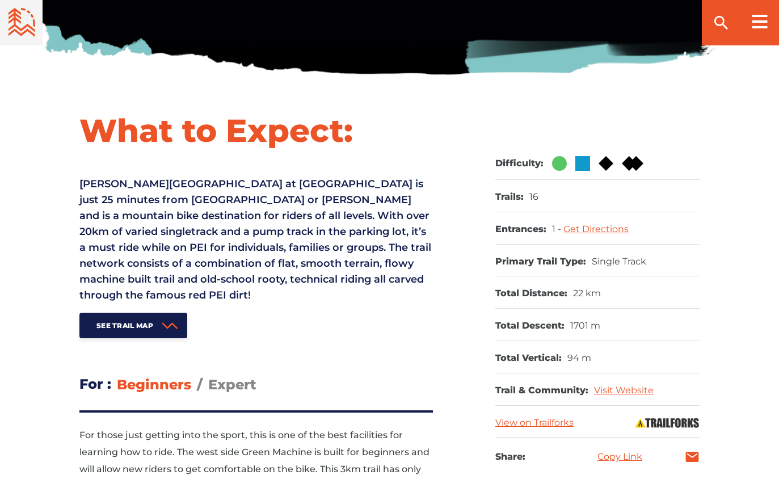
click at [155, 233] on span "[PERSON_NAME][GEOGRAPHIC_DATA] at [GEOGRAPHIC_DATA] is just 25 minutes from [GE…" at bounding box center [255, 240] width 352 height 124
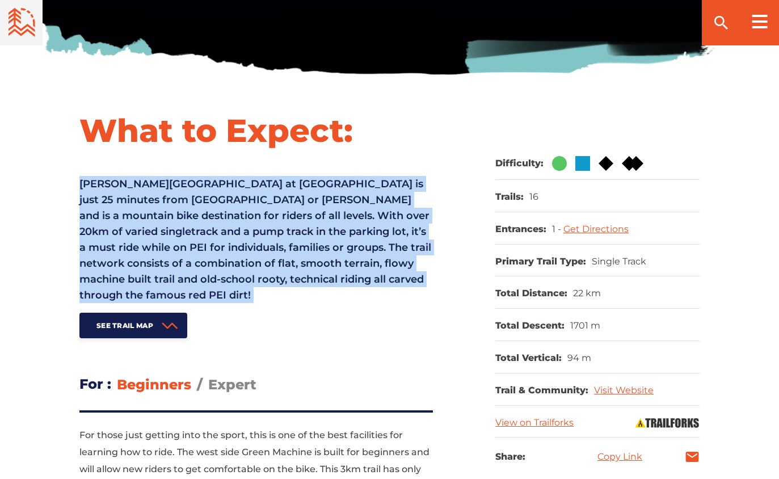
click at [155, 233] on span "[PERSON_NAME][GEOGRAPHIC_DATA] at [GEOGRAPHIC_DATA] is just 25 minutes from [GE…" at bounding box center [255, 240] width 352 height 124
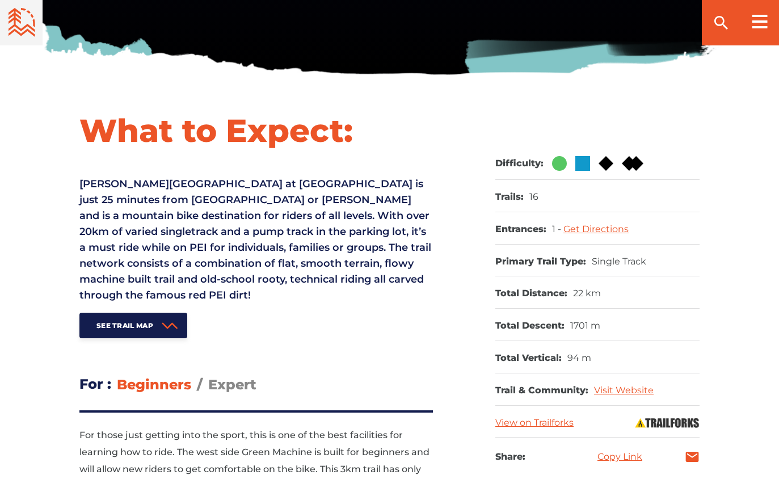
click at [155, 233] on span "[PERSON_NAME][GEOGRAPHIC_DATA] at [GEOGRAPHIC_DATA] is just 25 minutes from [GE…" at bounding box center [255, 240] width 352 height 124
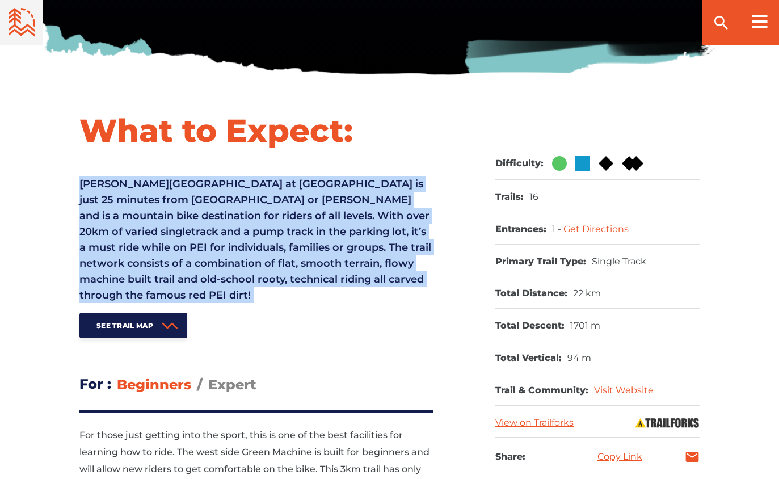
click at [155, 233] on span "[PERSON_NAME][GEOGRAPHIC_DATA] at [GEOGRAPHIC_DATA] is just 25 minutes from [GE…" at bounding box center [255, 240] width 352 height 124
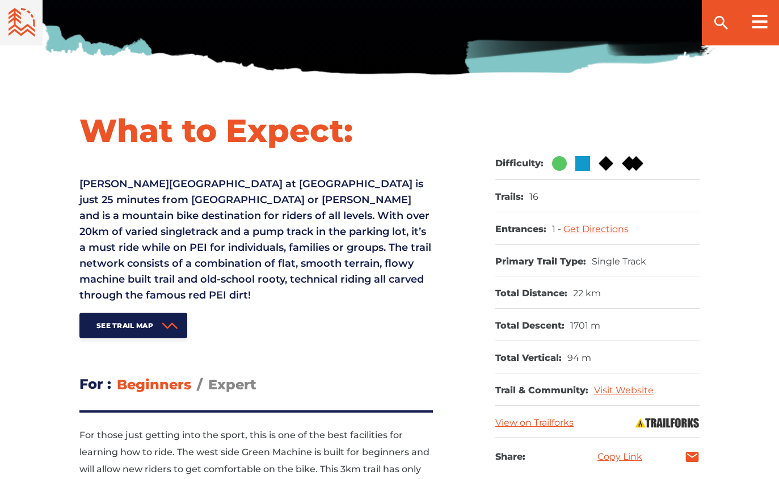
click at [155, 233] on span "[PERSON_NAME][GEOGRAPHIC_DATA] at [GEOGRAPHIC_DATA] is just 25 minutes from [GE…" at bounding box center [255, 240] width 352 height 124
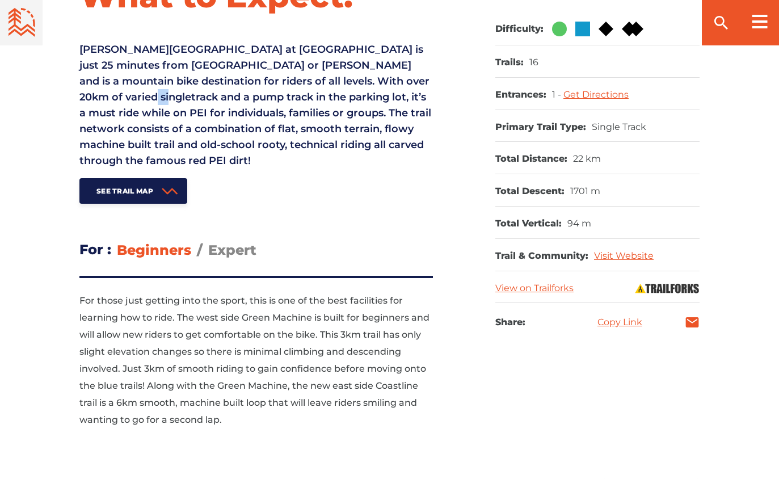
scroll to position [517, 0]
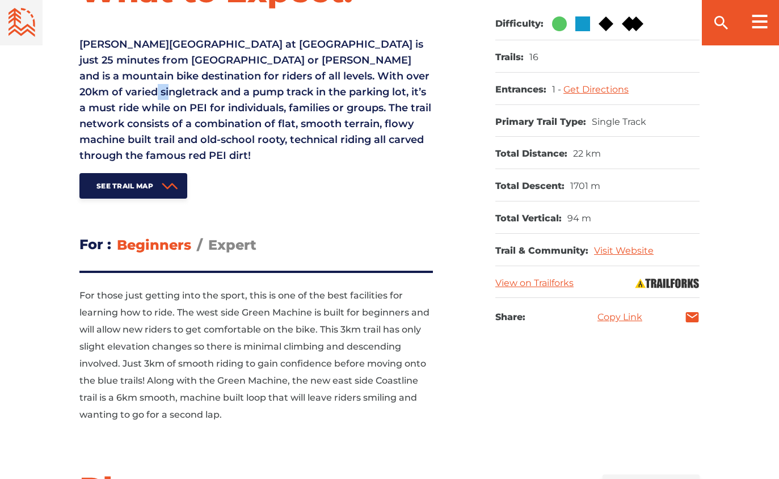
click at [160, 315] on span "For those just getting into the sport, this is one of the best facilities for l…" at bounding box center [254, 355] width 350 height 130
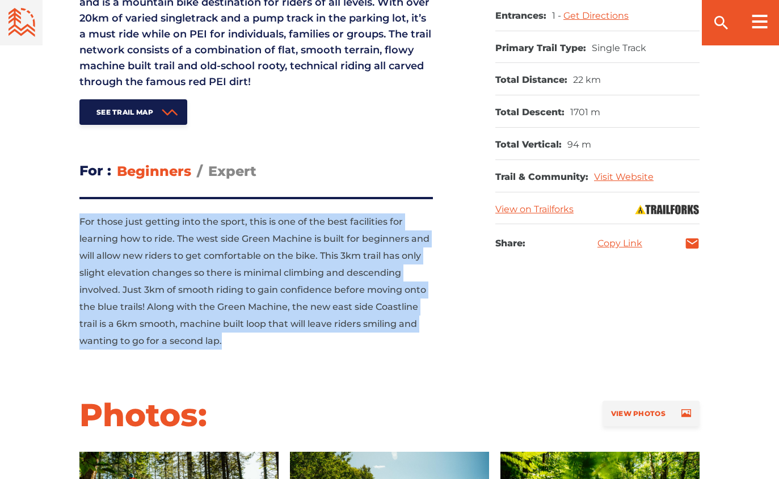
scroll to position [591, 0]
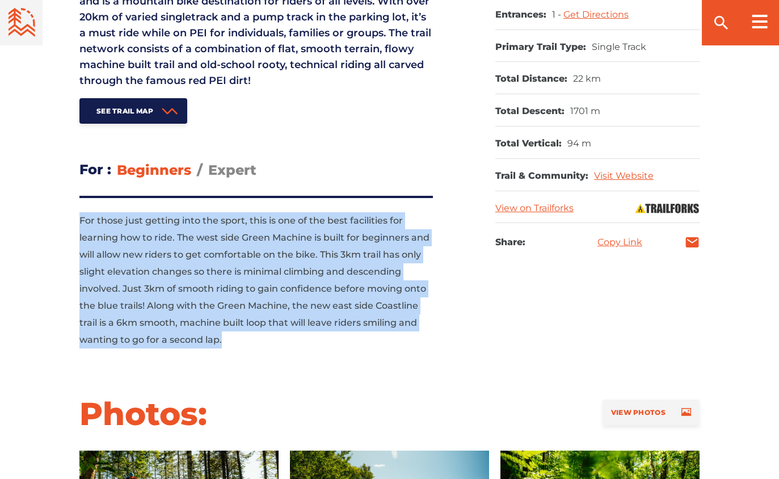
click at [160, 315] on p "For those just getting into the sport, this is one of the best facilities for l…" at bounding box center [255, 280] width 353 height 136
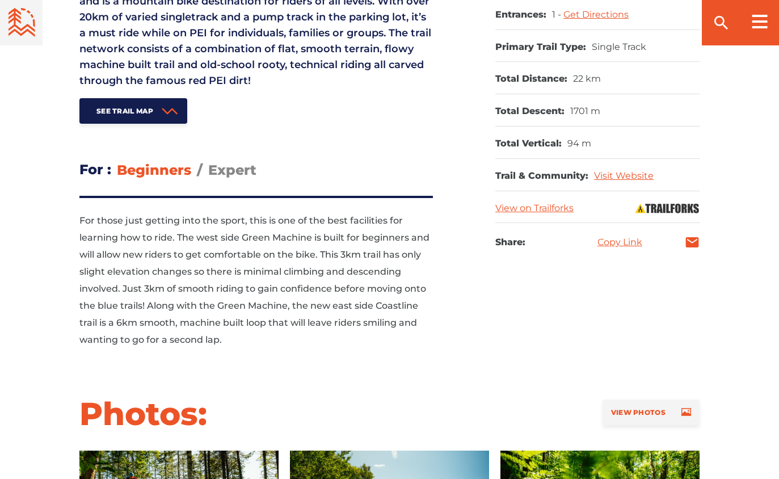
click at [160, 315] on p "For those just getting into the sport, this is one of the best facilities for l…" at bounding box center [255, 280] width 353 height 136
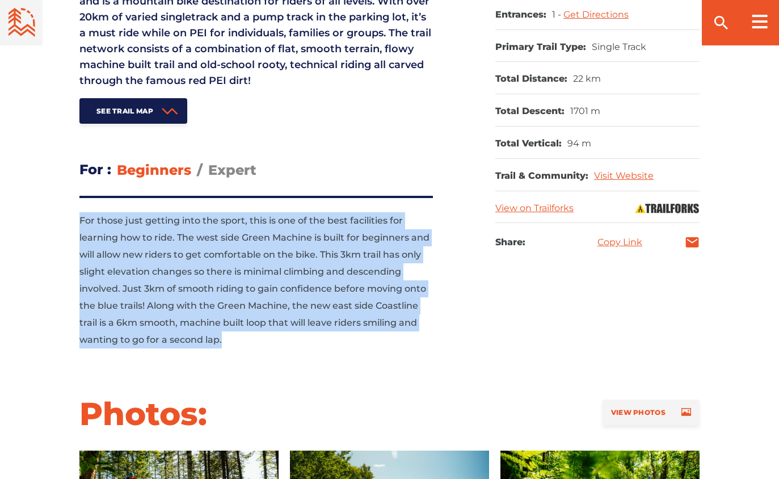
click at [160, 315] on p "For those just getting into the sport, this is one of the best facilities for l…" at bounding box center [255, 280] width 353 height 136
click at [162, 302] on span "For those just getting into the sport, this is one of the best facilities for l…" at bounding box center [254, 280] width 350 height 130
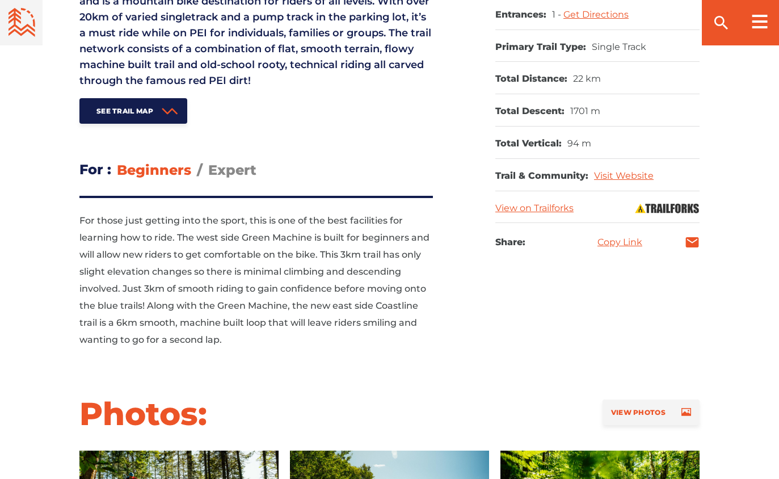
click at [162, 302] on span "For those just getting into the sport, this is one of the best facilities for l…" at bounding box center [254, 280] width 350 height 130
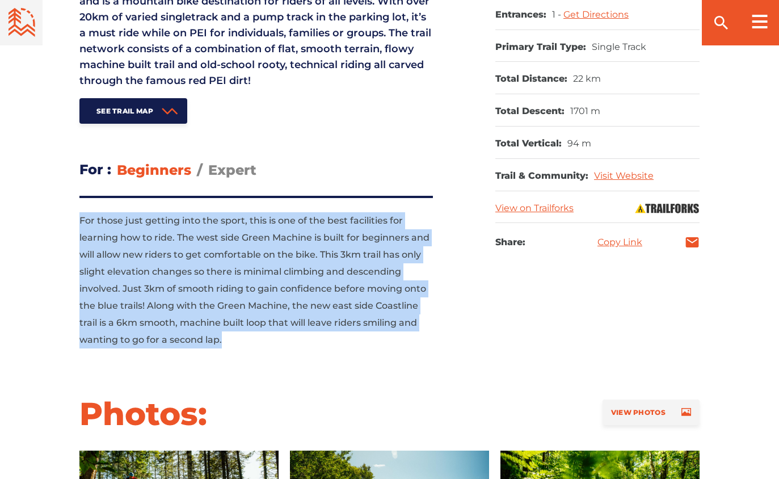
click at [162, 302] on span "For those just getting into the sport, this is one of the best facilities for l…" at bounding box center [254, 280] width 350 height 130
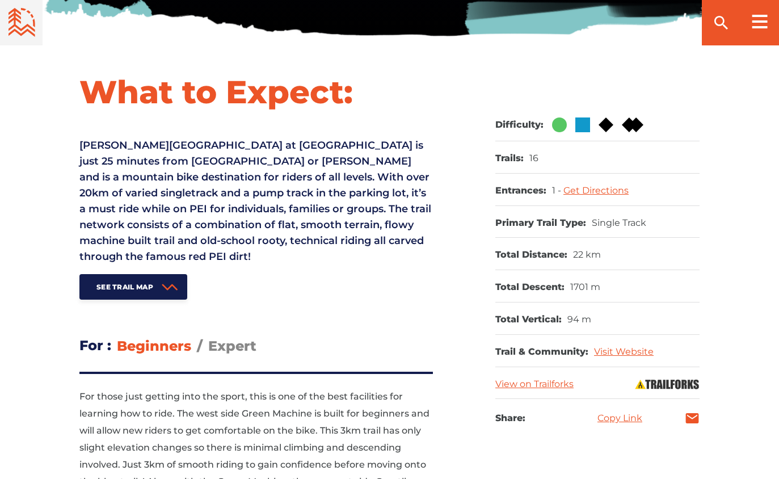
scroll to position [415, 0]
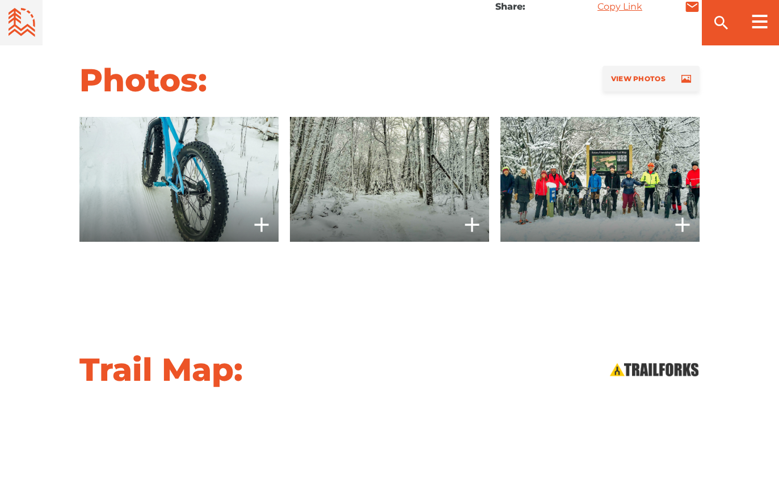
scroll to position [855, 0]
